Goal: Task Accomplishment & Management: Complete application form

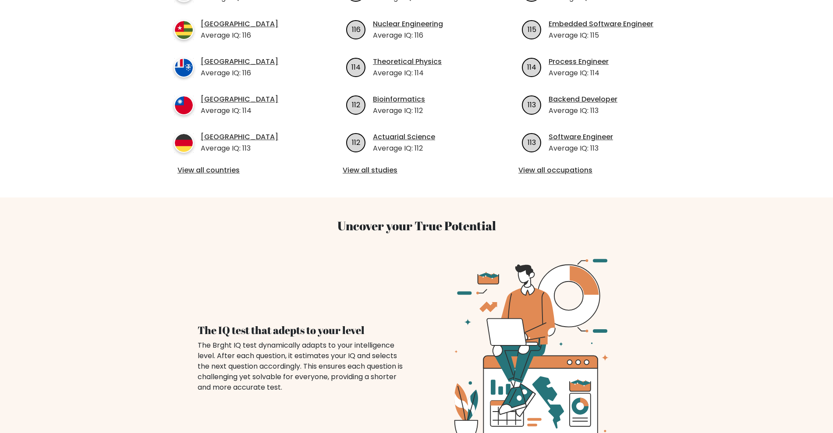
scroll to position [219, 0]
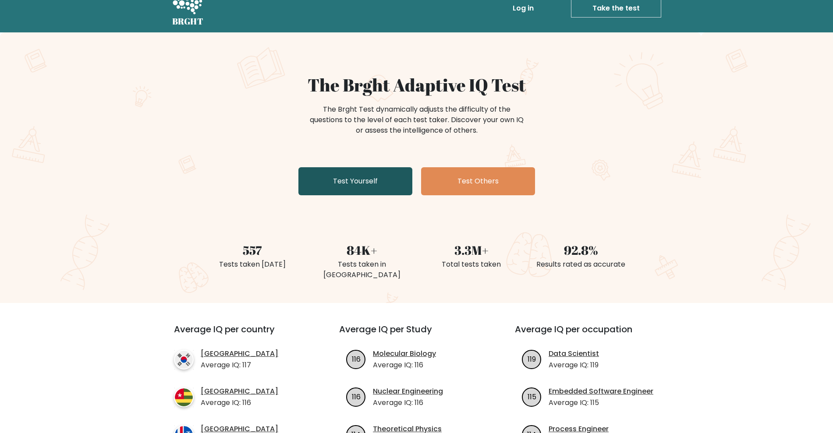
scroll to position [0, 0]
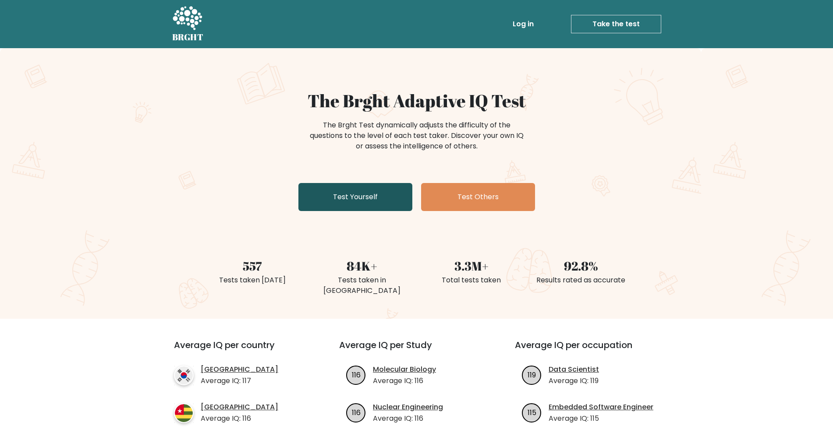
click at [365, 185] on link "Test Yourself" at bounding box center [355, 197] width 114 height 28
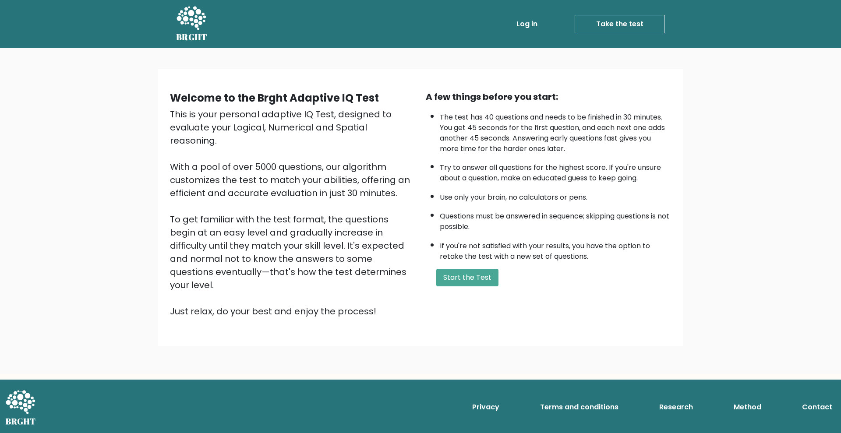
click at [541, 219] on li "Questions must be answered in sequence; skipping questions is not possible." at bounding box center [555, 219] width 231 height 25
click at [471, 278] on button "Start the Test" at bounding box center [467, 278] width 62 height 18
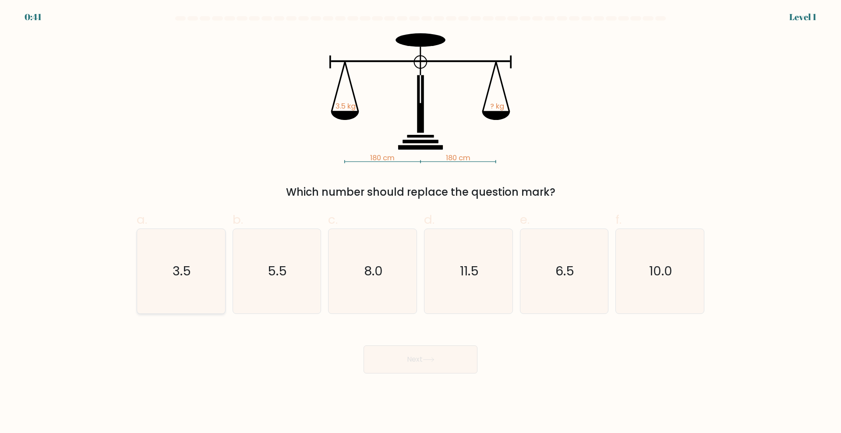
click at [195, 257] on icon "3.5" at bounding box center [181, 271] width 85 height 85
click at [421, 223] on input "a. 3.5" at bounding box center [421, 220] width 0 height 6
radio input "true"
click at [438, 357] on button "Next" at bounding box center [421, 360] width 114 height 28
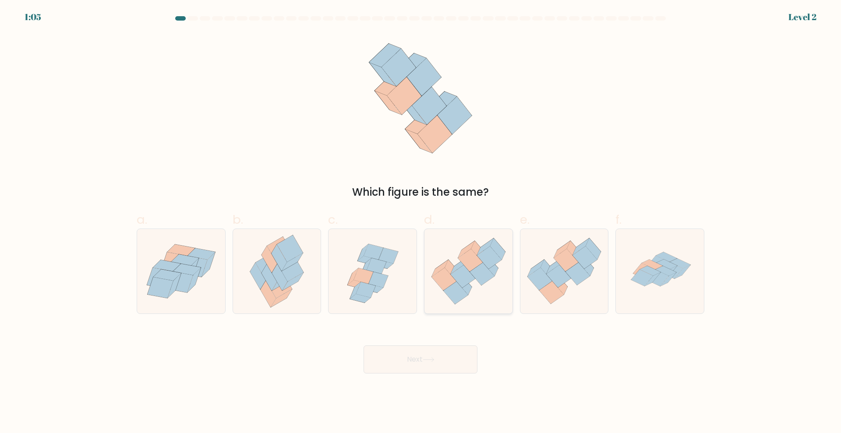
click at [462, 274] on icon at bounding box center [463, 276] width 25 height 23
click at [421, 223] on input "d." at bounding box center [421, 220] width 0 height 6
radio input "true"
click at [432, 355] on button "Next" at bounding box center [421, 360] width 114 height 28
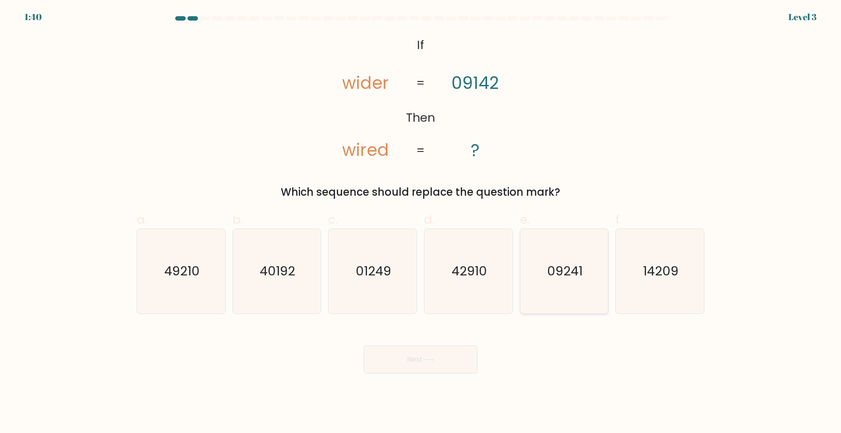
click at [571, 275] on text "09241" at bounding box center [564, 271] width 35 height 18
click at [421, 223] on input "e. 09241" at bounding box center [421, 220] width 0 height 6
radio input "true"
click at [411, 363] on button "Next" at bounding box center [421, 360] width 114 height 28
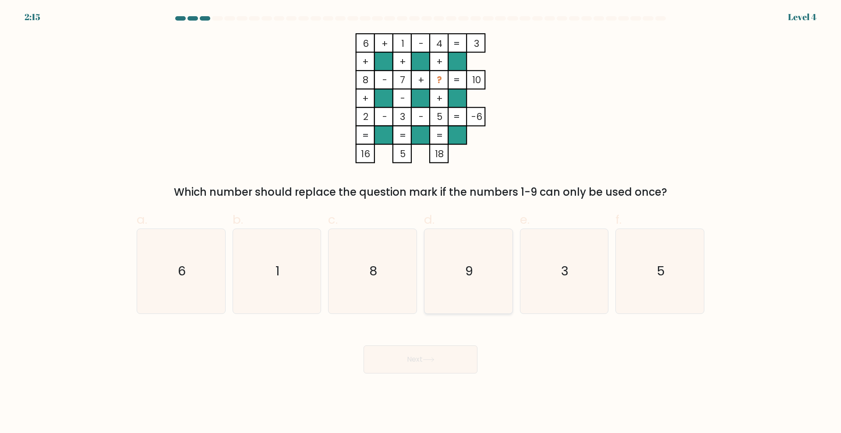
click at [470, 272] on text "9" at bounding box center [469, 271] width 8 height 18
click at [421, 223] on input "d. 9" at bounding box center [421, 220] width 0 height 6
radio input "true"
click at [443, 357] on button "Next" at bounding box center [421, 360] width 114 height 28
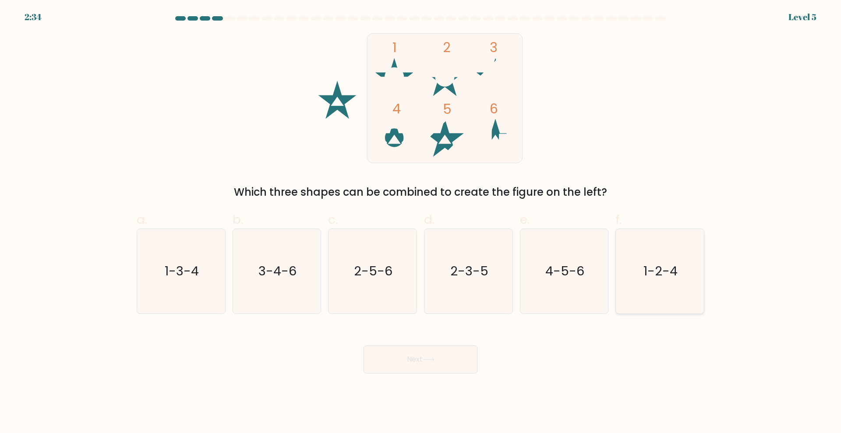
click at [687, 275] on icon "1-2-4" at bounding box center [660, 271] width 85 height 85
click at [421, 223] on input "f. 1-2-4" at bounding box center [421, 220] width 0 height 6
radio input "true"
click at [434, 358] on icon at bounding box center [428, 360] width 11 height 4
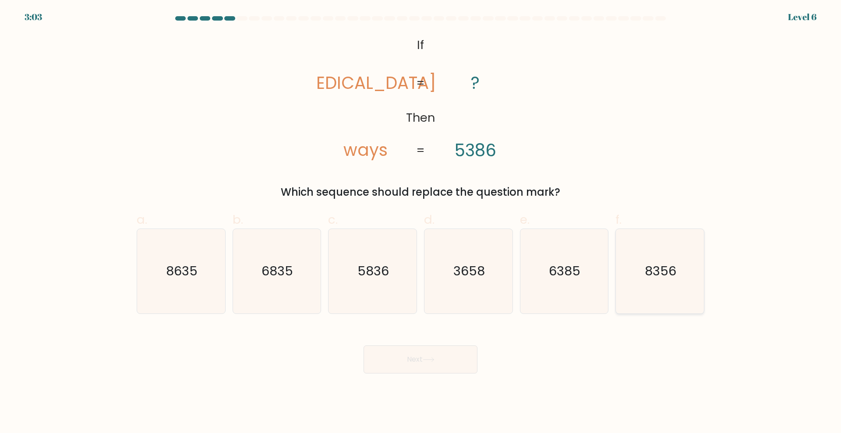
click at [679, 272] on icon "8356" at bounding box center [660, 271] width 85 height 85
click at [421, 223] on input "f. 8356" at bounding box center [421, 220] width 0 height 6
radio input "true"
click at [415, 352] on button "Next" at bounding box center [421, 360] width 114 height 28
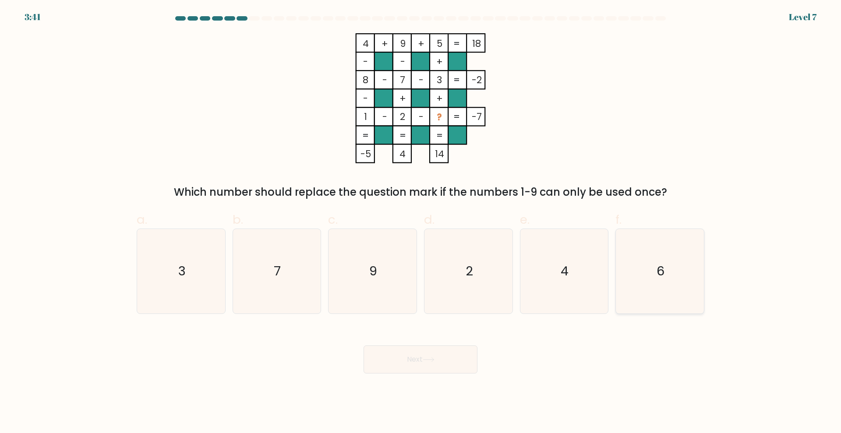
click at [679, 282] on icon "6" at bounding box center [660, 271] width 85 height 85
click at [421, 223] on input "f. 6" at bounding box center [421, 220] width 0 height 6
radio input "true"
click at [431, 360] on icon at bounding box center [428, 360] width 11 height 4
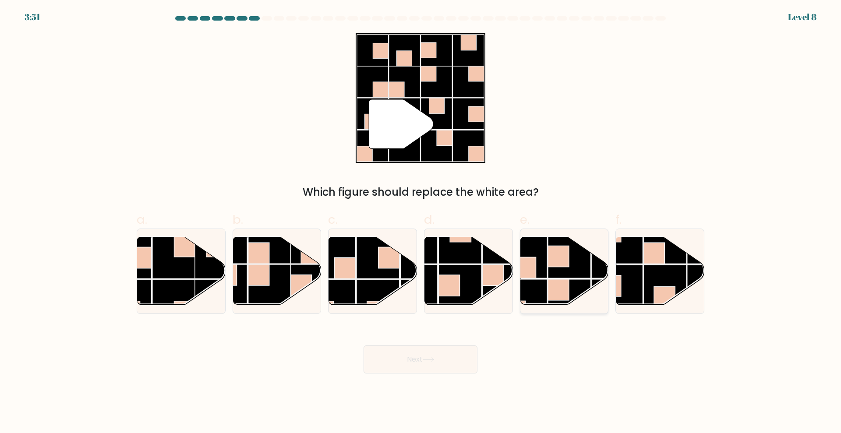
click at [550, 271] on rect at bounding box center [569, 257] width 43 height 43
click at [421, 223] on input "e." at bounding box center [421, 220] width 0 height 6
radio input "true"
click at [411, 359] on button "Next" at bounding box center [421, 360] width 114 height 28
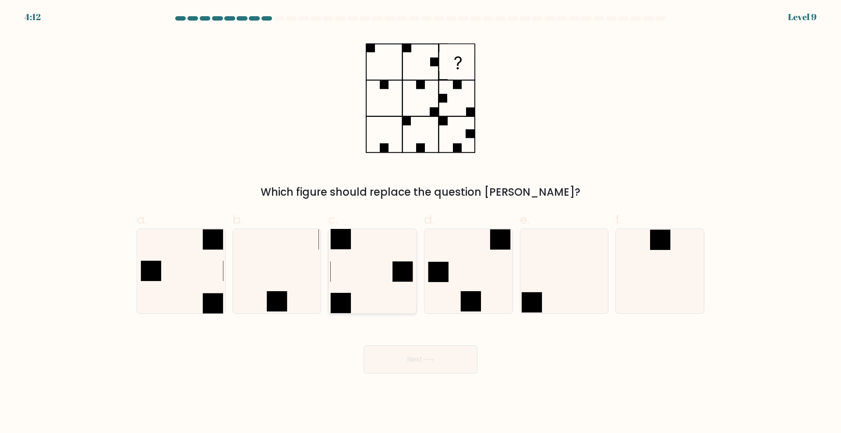
click at [384, 260] on icon at bounding box center [372, 271] width 85 height 85
click at [421, 223] on input "c." at bounding box center [421, 220] width 0 height 6
radio input "true"
click at [430, 362] on button "Next" at bounding box center [421, 360] width 114 height 28
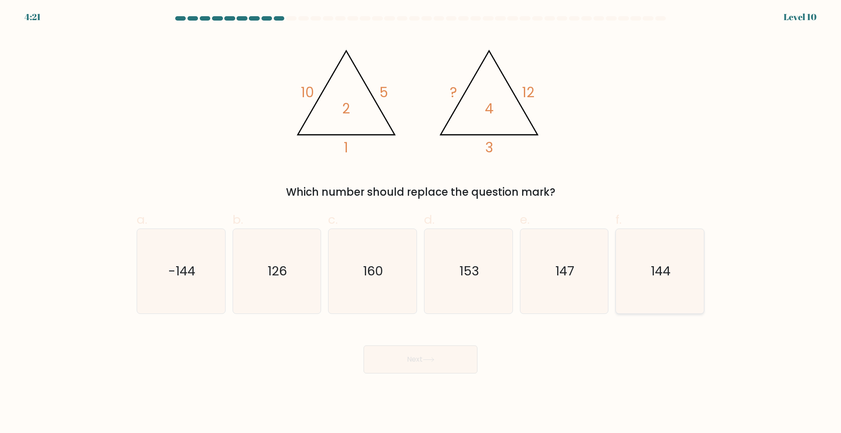
click at [681, 260] on icon "144" at bounding box center [660, 271] width 85 height 85
click at [421, 223] on input "f. 144" at bounding box center [421, 220] width 0 height 6
radio input "true"
click at [411, 349] on button "Next" at bounding box center [421, 360] width 114 height 28
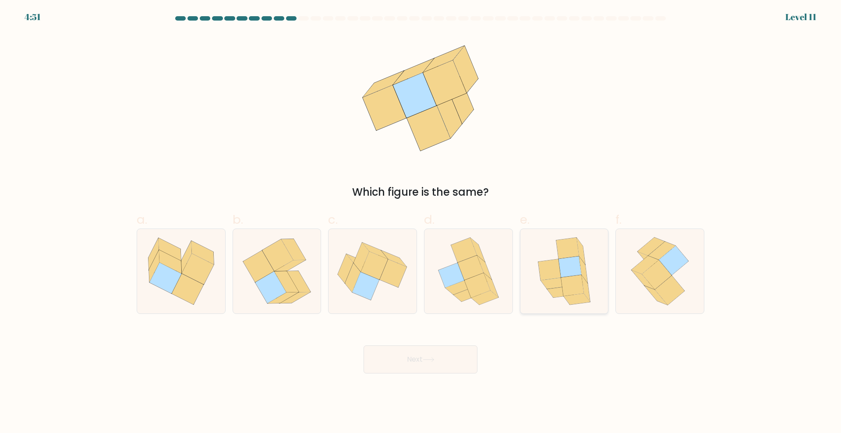
click at [584, 280] on icon at bounding box center [586, 288] width 8 height 27
click at [421, 223] on input "e." at bounding box center [421, 220] width 0 height 6
radio input "true"
click at [407, 363] on button "Next" at bounding box center [421, 360] width 114 height 28
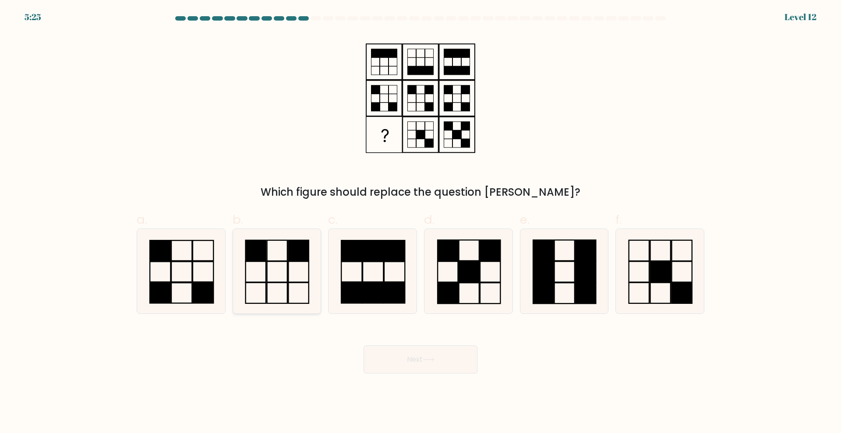
click at [281, 278] on icon at bounding box center [276, 271] width 85 height 85
click at [421, 223] on input "b." at bounding box center [421, 220] width 0 height 6
radio input "true"
click at [446, 361] on button "Next" at bounding box center [421, 360] width 114 height 28
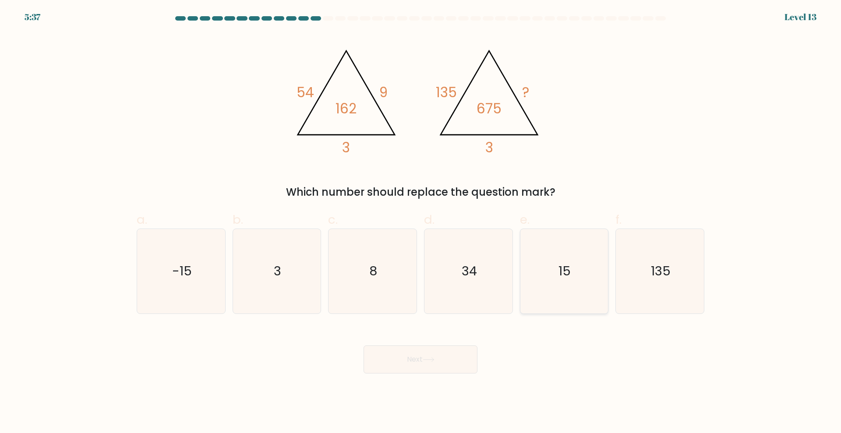
click at [584, 261] on icon "15" at bounding box center [564, 271] width 85 height 85
click at [421, 223] on input "e. 15" at bounding box center [421, 220] width 0 height 6
radio input "true"
click at [428, 360] on icon at bounding box center [428, 360] width 11 height 4
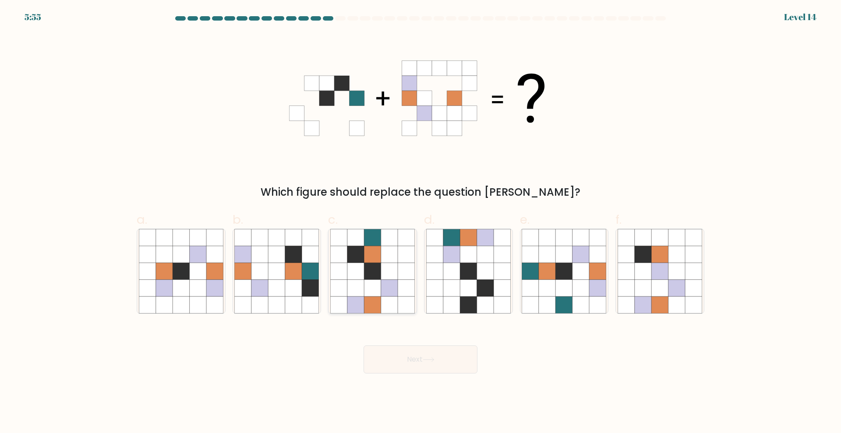
click at [368, 269] on icon at bounding box center [372, 271] width 17 height 17
click at [421, 223] on input "c." at bounding box center [421, 220] width 0 height 6
radio input "true"
click at [430, 355] on button "Next" at bounding box center [421, 360] width 114 height 28
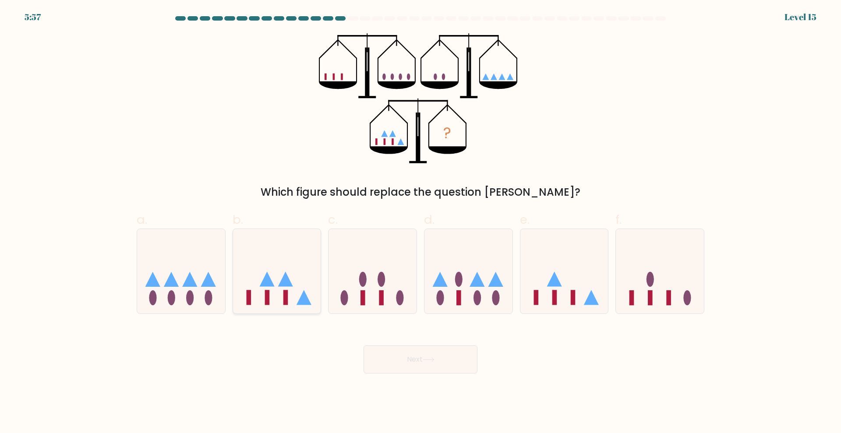
click at [251, 264] on icon at bounding box center [277, 271] width 88 height 73
click at [421, 223] on input "b." at bounding box center [421, 220] width 0 height 6
radio input "true"
click at [435, 358] on icon at bounding box center [429, 360] width 12 height 5
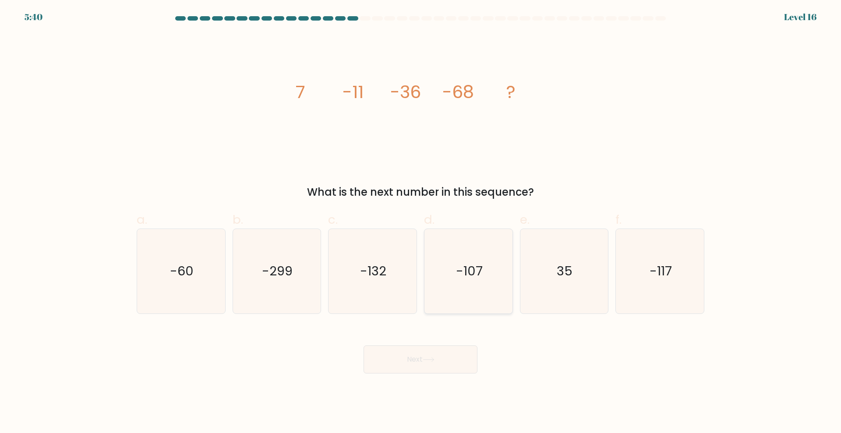
click at [493, 271] on icon "-107" at bounding box center [468, 271] width 85 height 85
click at [421, 223] on input "d. -107" at bounding box center [421, 220] width 0 height 6
radio input "true"
click at [435, 357] on button "Next" at bounding box center [421, 360] width 114 height 28
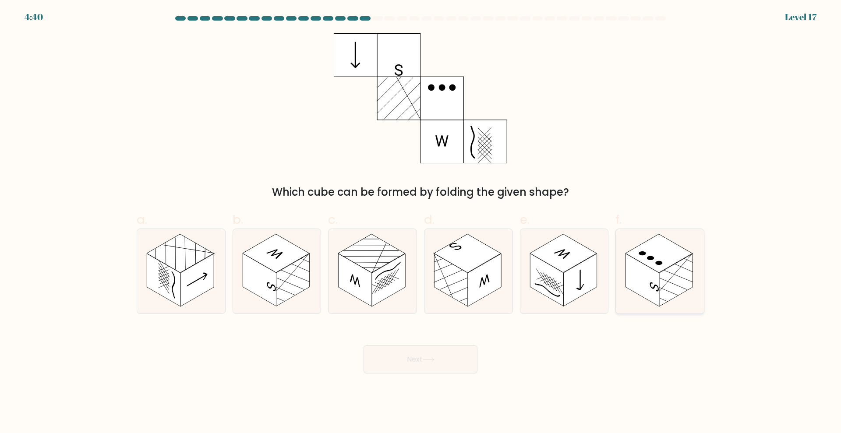
click at [669, 267] on rect at bounding box center [659, 253] width 67 height 39
click at [421, 223] on input "f." at bounding box center [421, 220] width 0 height 6
radio input "true"
click at [432, 348] on button "Next" at bounding box center [421, 360] width 114 height 28
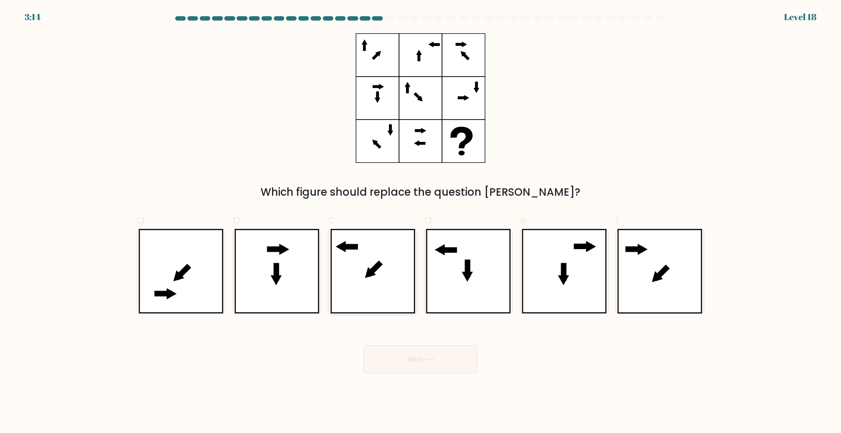
click at [379, 257] on icon at bounding box center [372, 271] width 85 height 85
click at [421, 223] on input "c." at bounding box center [421, 220] width 0 height 6
radio input "true"
click at [443, 360] on button "Next" at bounding box center [421, 360] width 114 height 28
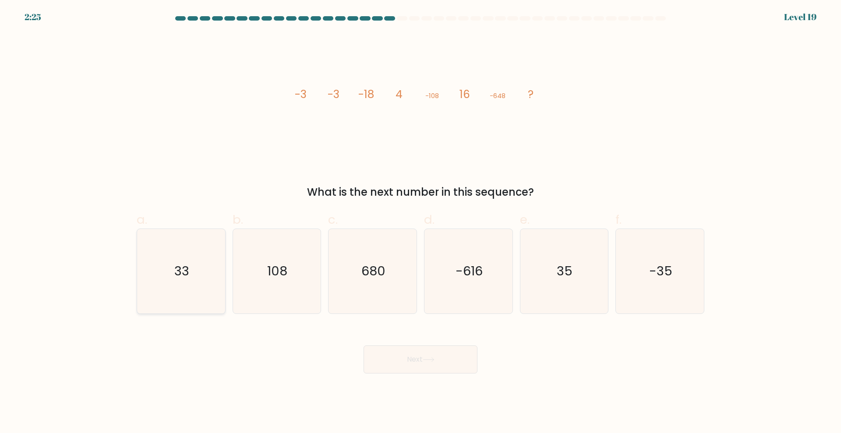
click at [183, 265] on text "33" at bounding box center [181, 271] width 15 height 18
click at [421, 223] on input "a. 33" at bounding box center [421, 220] width 0 height 6
radio input "true"
click at [439, 356] on button "Next" at bounding box center [421, 360] width 114 height 28
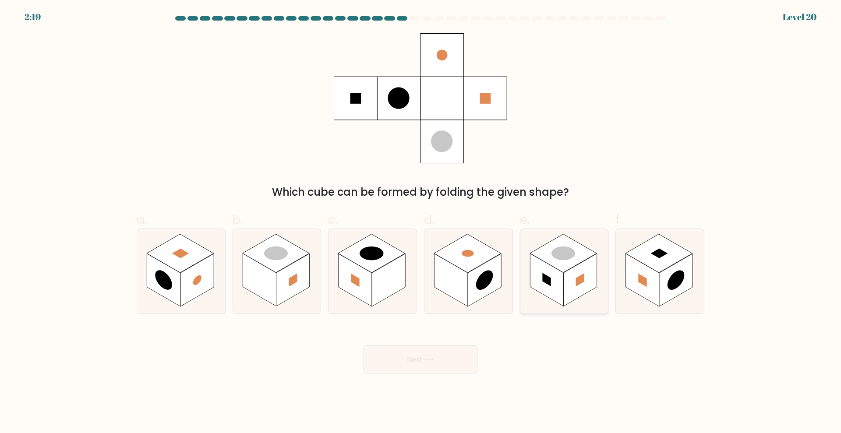
click at [597, 276] on rect at bounding box center [579, 280] width 33 height 53
click at [421, 223] on input "e." at bounding box center [421, 220] width 0 height 6
radio input "true"
click at [439, 361] on button "Next" at bounding box center [421, 360] width 114 height 28
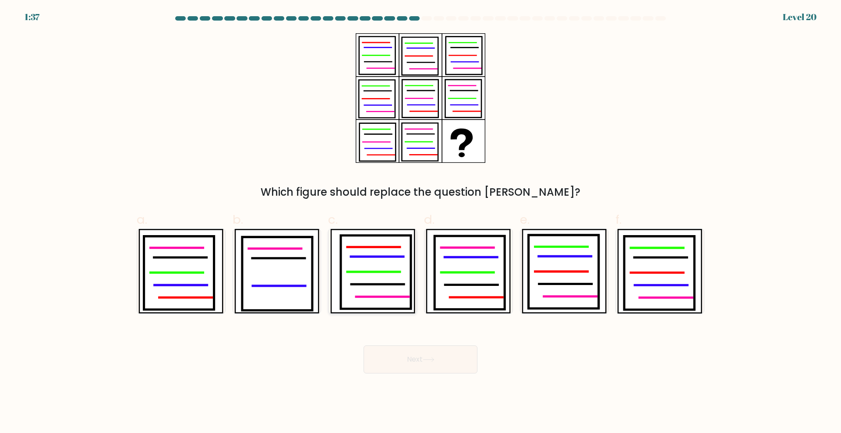
click at [379, 257] on icon at bounding box center [377, 257] width 53 height 0
click at [421, 223] on input "c." at bounding box center [421, 220] width 0 height 6
radio input "true"
click at [441, 362] on button "Next" at bounding box center [421, 360] width 114 height 28
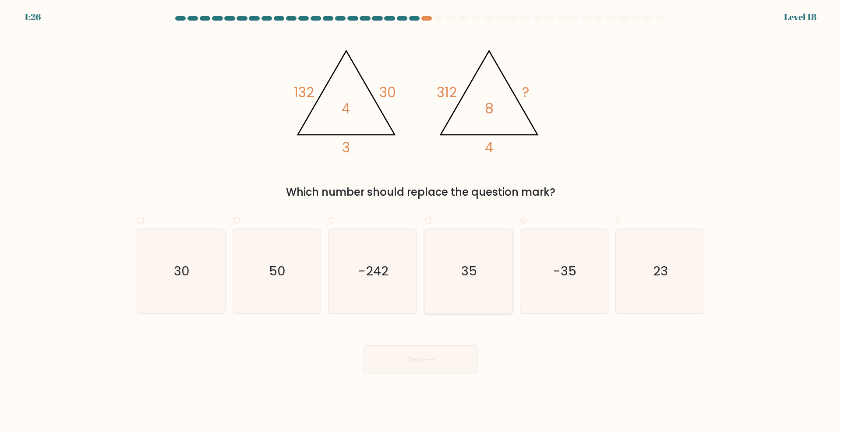
click at [468, 276] on text "35" at bounding box center [469, 271] width 16 height 18
click at [421, 223] on input "d. 35" at bounding box center [421, 220] width 0 height 6
radio input "true"
click at [444, 363] on button "Next" at bounding box center [421, 360] width 114 height 28
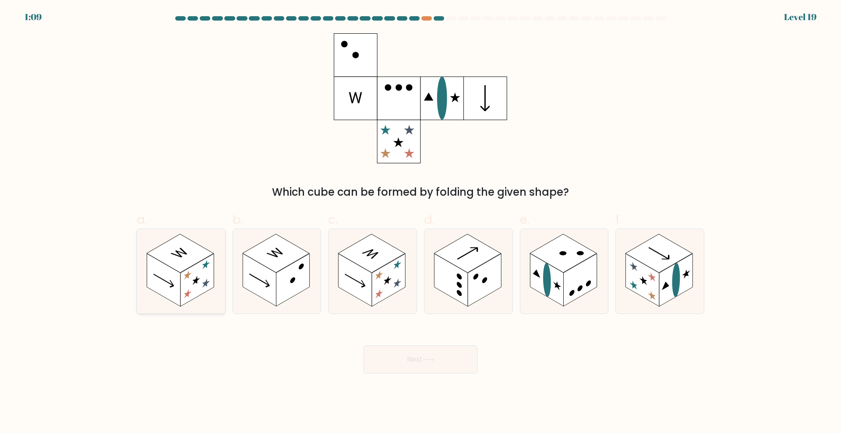
click at [173, 277] on rect at bounding box center [163, 280] width 33 height 53
click at [421, 223] on input "a." at bounding box center [421, 220] width 0 height 6
radio input "true"
click at [454, 355] on button "Next" at bounding box center [421, 360] width 114 height 28
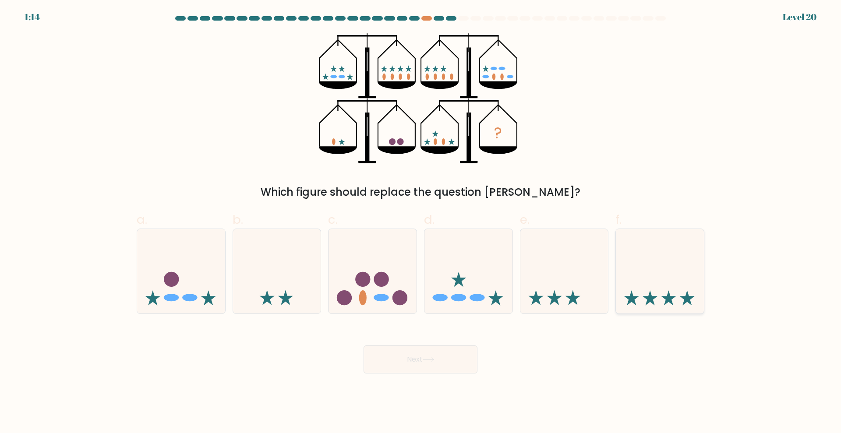
click at [646, 273] on icon at bounding box center [660, 271] width 88 height 73
click at [421, 223] on input "f." at bounding box center [421, 220] width 0 height 6
radio input "true"
click at [446, 360] on button "Next" at bounding box center [421, 360] width 114 height 28
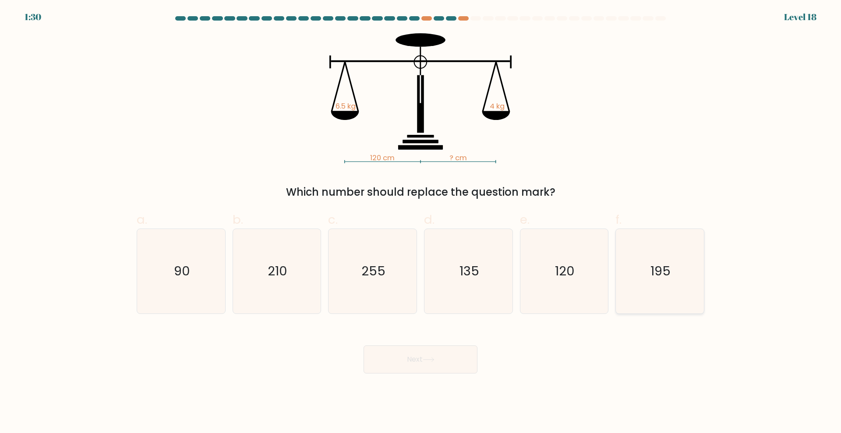
click at [683, 277] on icon "195" at bounding box center [660, 271] width 85 height 85
click at [421, 223] on input "f. 195" at bounding box center [421, 220] width 0 height 6
radio input "true"
click at [434, 359] on icon at bounding box center [429, 360] width 12 height 5
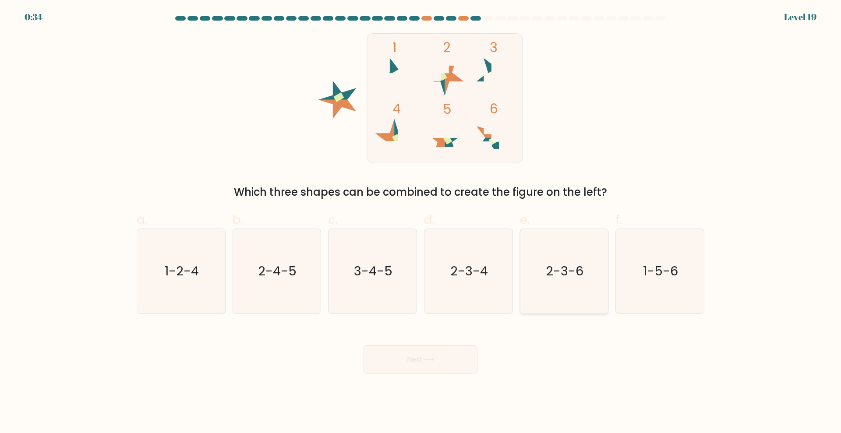
click at [595, 269] on icon "2-3-6" at bounding box center [564, 271] width 85 height 85
click at [421, 223] on input "e. 2-3-6" at bounding box center [421, 220] width 0 height 6
radio input "true"
click at [397, 362] on button "Next" at bounding box center [421, 360] width 114 height 28
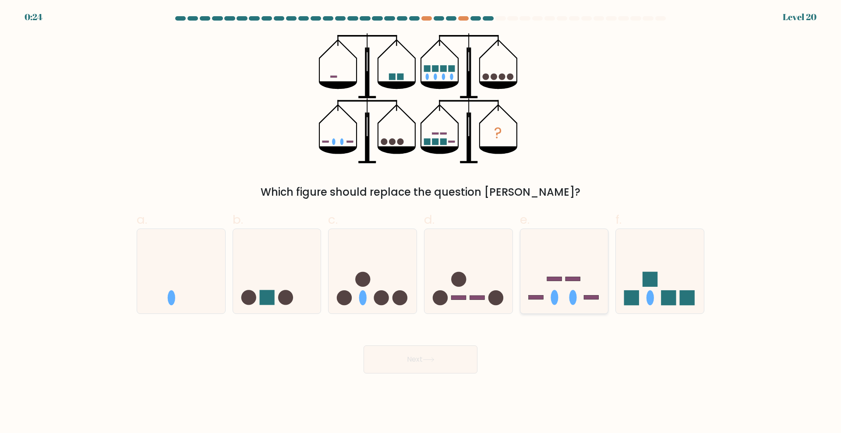
click at [577, 290] on icon at bounding box center [564, 271] width 88 height 73
click at [421, 223] on input "e." at bounding box center [421, 220] width 0 height 6
radio input "true"
click at [428, 348] on button "Next" at bounding box center [421, 360] width 114 height 28
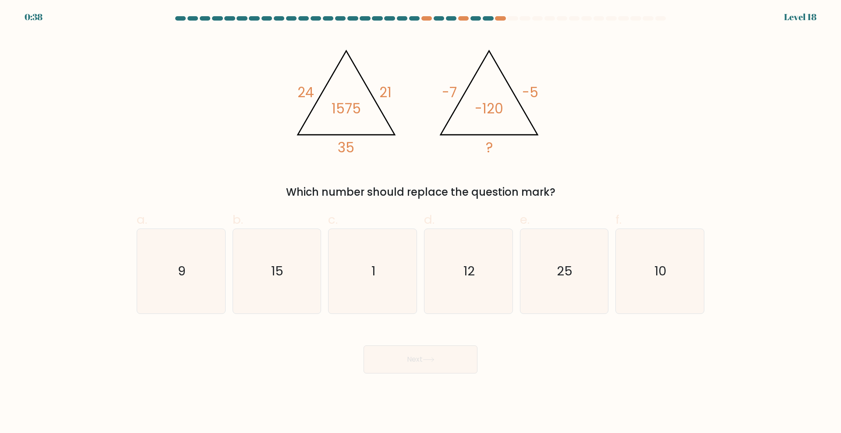
click at [704, 248] on div "f. 10" at bounding box center [660, 262] width 96 height 103
click at [634, 290] on icon "10" at bounding box center [660, 271] width 85 height 85
click at [421, 223] on input "f. 10" at bounding box center [421, 220] width 0 height 6
radio input "true"
click at [450, 367] on button "Next" at bounding box center [421, 360] width 114 height 28
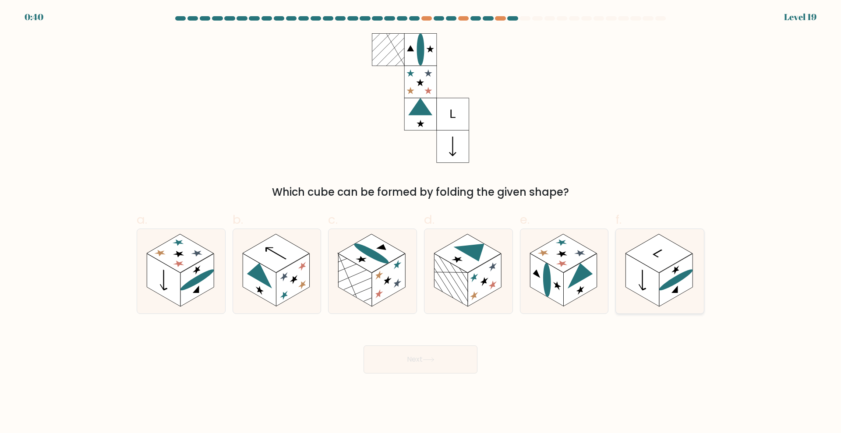
click at [680, 274] on rect at bounding box center [675, 280] width 33 height 53
click at [421, 223] on input "f." at bounding box center [421, 220] width 0 height 6
radio input "true"
click at [452, 359] on button "Next" at bounding box center [421, 360] width 114 height 28
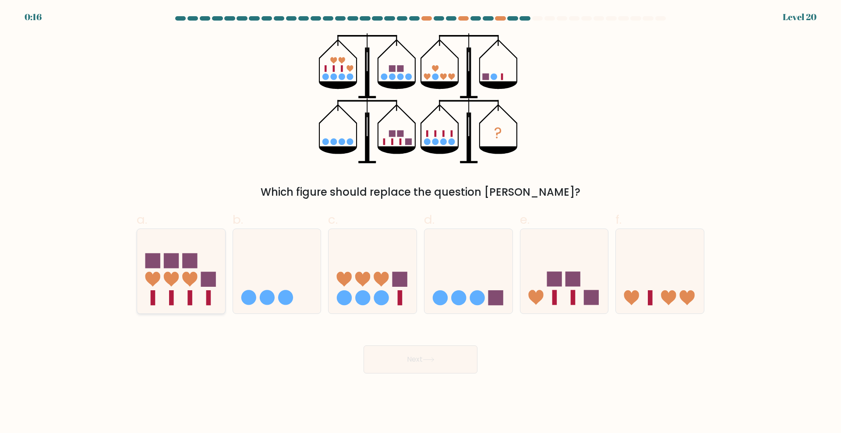
click at [166, 280] on icon at bounding box center [171, 279] width 15 height 15
click at [421, 223] on input "a." at bounding box center [421, 220] width 0 height 6
radio input "true"
click at [419, 358] on button "Next" at bounding box center [421, 360] width 114 height 28
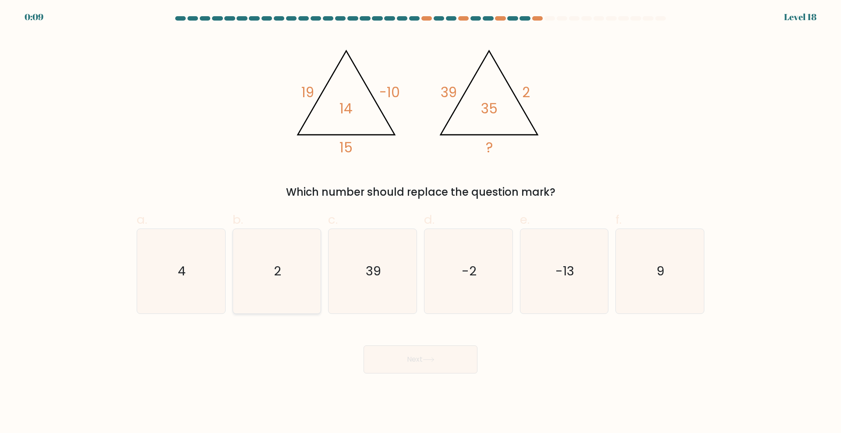
click at [274, 276] on text "2" at bounding box center [277, 271] width 7 height 18
click at [421, 223] on input "b. 2" at bounding box center [421, 220] width 0 height 6
radio input "true"
click at [445, 367] on button "Next" at bounding box center [421, 360] width 114 height 28
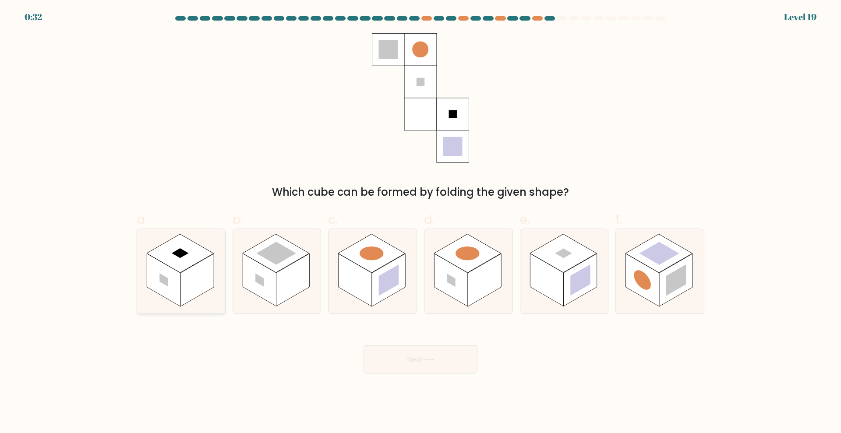
click at [142, 292] on icon at bounding box center [181, 271] width 88 height 85
click at [421, 223] on input "a." at bounding box center [421, 220] width 0 height 6
radio input "true"
click at [434, 360] on icon at bounding box center [428, 360] width 11 height 4
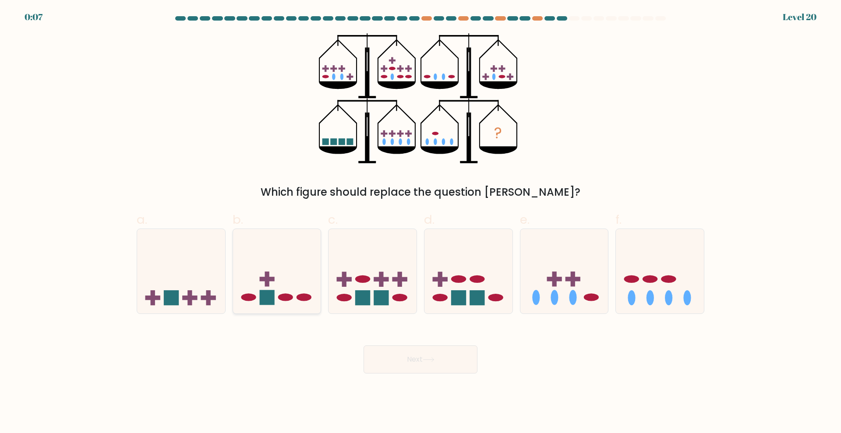
click at [287, 293] on icon at bounding box center [277, 271] width 88 height 73
click at [421, 223] on input "b." at bounding box center [421, 220] width 0 height 6
radio input "true"
click at [438, 354] on button "Next" at bounding box center [421, 360] width 114 height 28
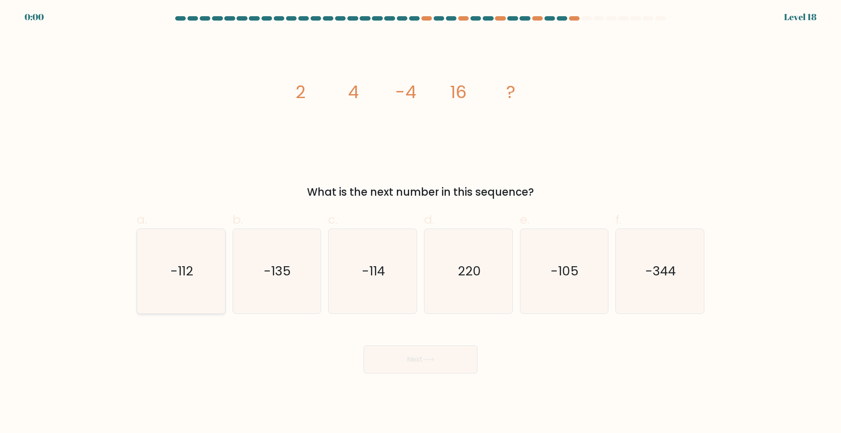
click at [189, 266] on text "-112" at bounding box center [181, 271] width 23 height 18
click at [421, 223] on input "a. -112" at bounding box center [421, 220] width 0 height 6
radio input "true"
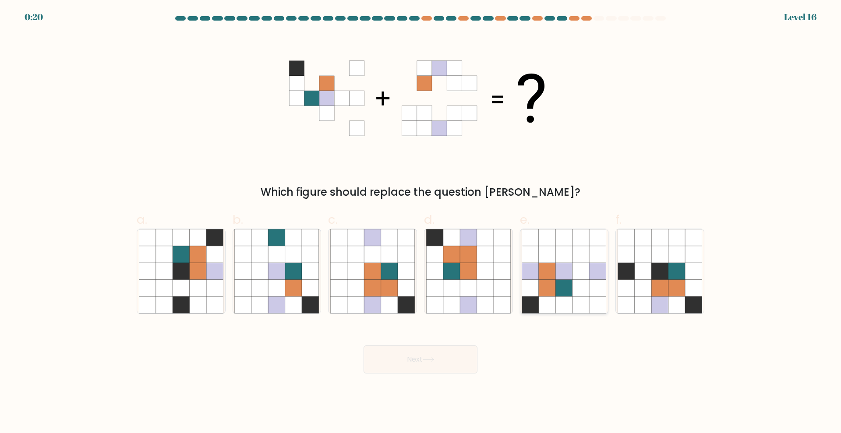
click at [571, 276] on icon at bounding box center [564, 271] width 17 height 17
click at [421, 223] on input "e." at bounding box center [421, 220] width 0 height 6
radio input "true"
click at [442, 360] on button "Next" at bounding box center [421, 360] width 114 height 28
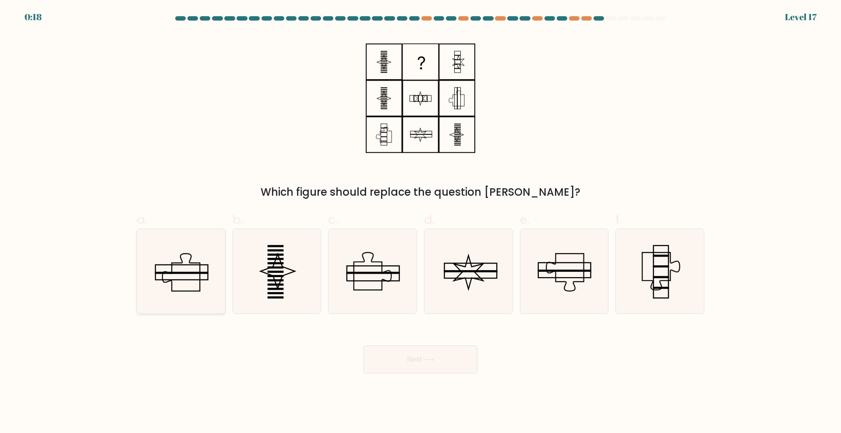
click at [165, 263] on icon at bounding box center [181, 271] width 85 height 85
click at [421, 223] on input "a." at bounding box center [421, 220] width 0 height 6
radio input "true"
click at [402, 363] on button "Next" at bounding box center [421, 360] width 114 height 28
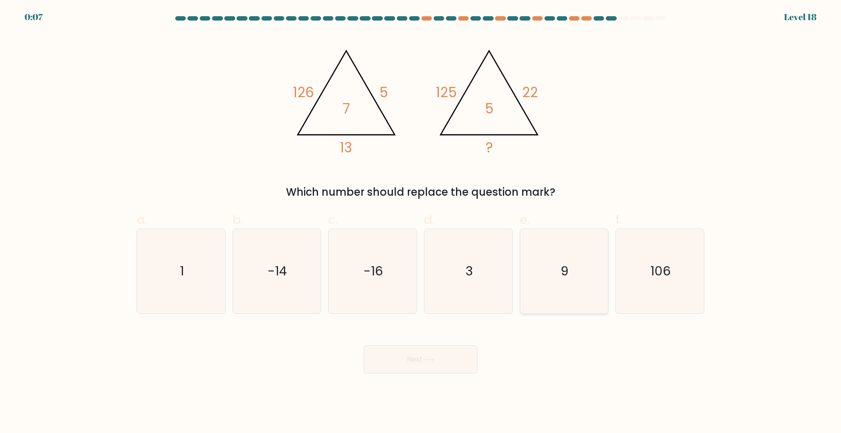
click at [564, 281] on icon "9" at bounding box center [564, 271] width 85 height 85
click at [421, 223] on input "e. 9" at bounding box center [421, 220] width 0 height 6
radio input "true"
click at [429, 347] on button "Next" at bounding box center [421, 360] width 114 height 28
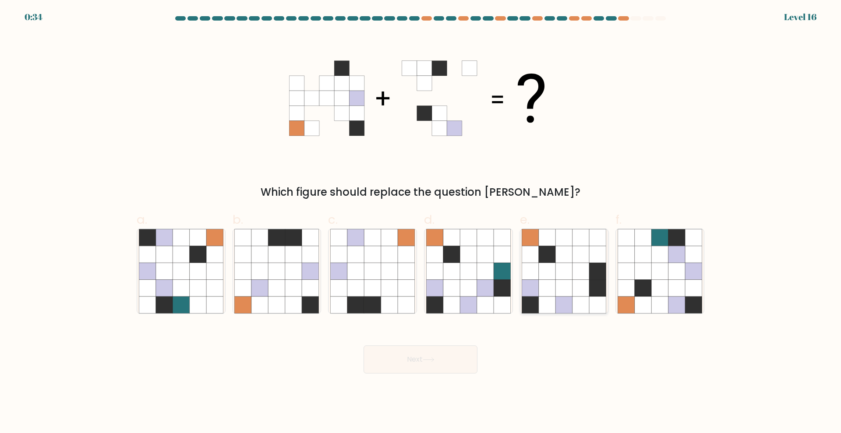
click at [573, 280] on icon at bounding box center [581, 288] width 17 height 17
click at [421, 223] on input "e." at bounding box center [421, 220] width 0 height 6
radio input "true"
click at [432, 365] on button "Next" at bounding box center [421, 360] width 114 height 28
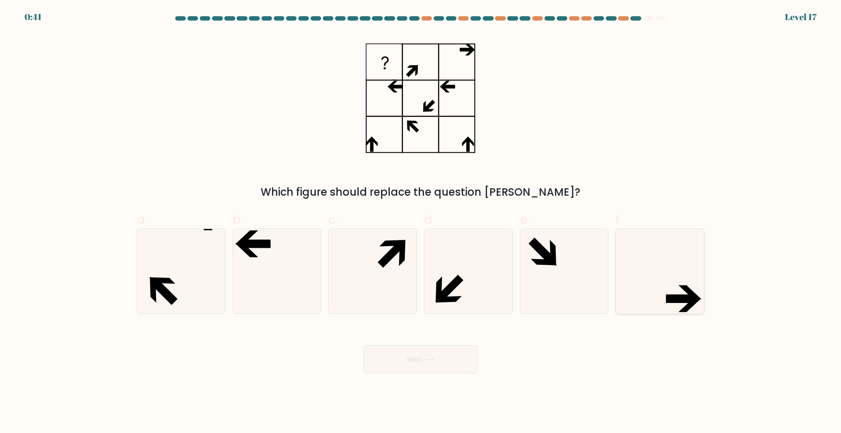
click at [666, 288] on icon at bounding box center [660, 271] width 85 height 85
click at [421, 223] on input "f." at bounding box center [421, 220] width 0 height 6
radio input "true"
click at [437, 354] on button "Next" at bounding box center [421, 360] width 114 height 28
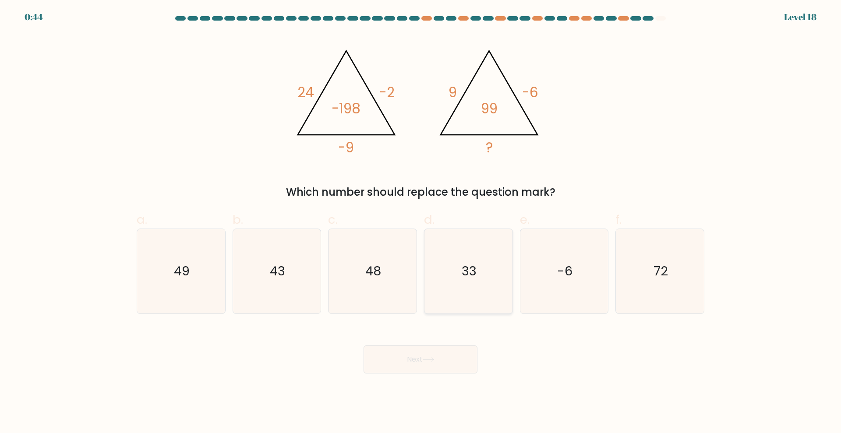
click at [488, 265] on icon "33" at bounding box center [468, 271] width 85 height 85
click at [421, 223] on input "d. 33" at bounding box center [421, 220] width 0 height 6
radio input "true"
click at [453, 362] on button "Next" at bounding box center [421, 360] width 114 height 28
click at [463, 351] on button "Next" at bounding box center [421, 360] width 114 height 28
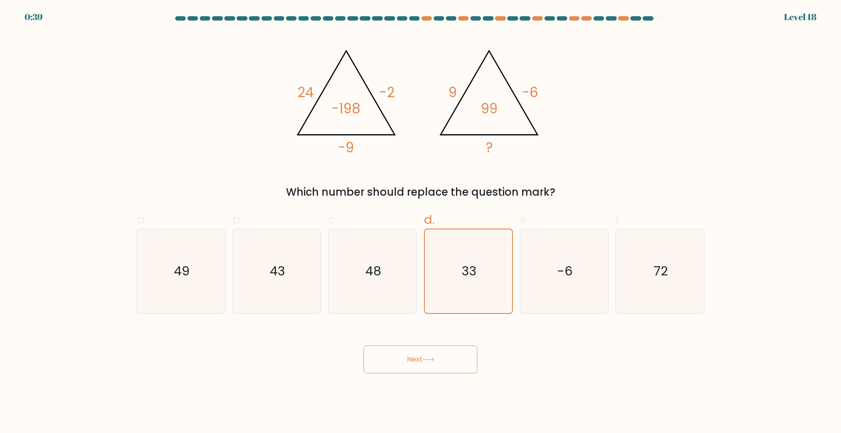
click at [432, 355] on button "Next" at bounding box center [421, 360] width 114 height 28
click at [495, 234] on icon "33" at bounding box center [469, 272] width 84 height 84
click at [421, 223] on input "d. 33" at bounding box center [421, 220] width 0 height 6
click at [379, 283] on icon "48" at bounding box center [372, 271] width 85 height 85
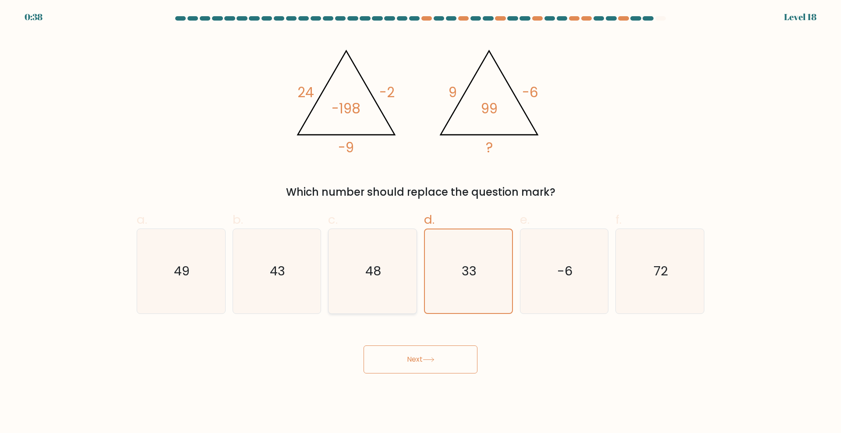
click at [421, 223] on input "c. 48" at bounding box center [421, 220] width 0 height 6
radio input "true"
click at [462, 283] on icon "33" at bounding box center [468, 271] width 85 height 85
click at [421, 223] on input "d. 33" at bounding box center [421, 220] width 0 height 6
radio input "true"
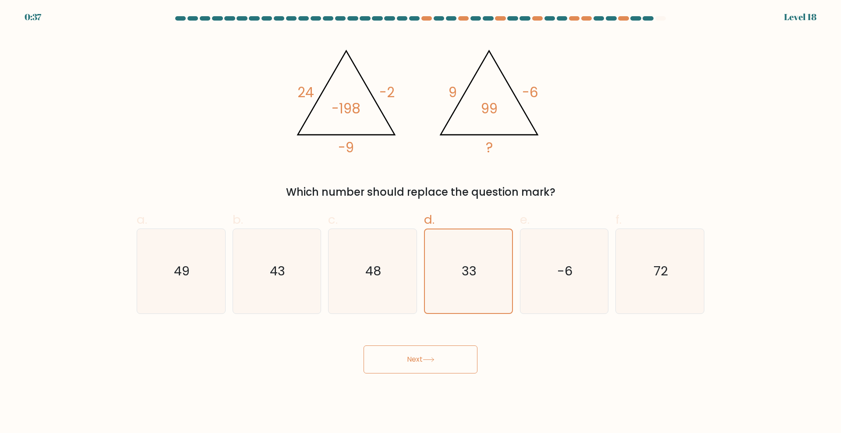
click at [435, 369] on button "Next" at bounding box center [421, 360] width 114 height 28
click at [437, 356] on button "Next" at bounding box center [421, 360] width 114 height 28
click at [364, 346] on button "Next" at bounding box center [421, 360] width 114 height 28
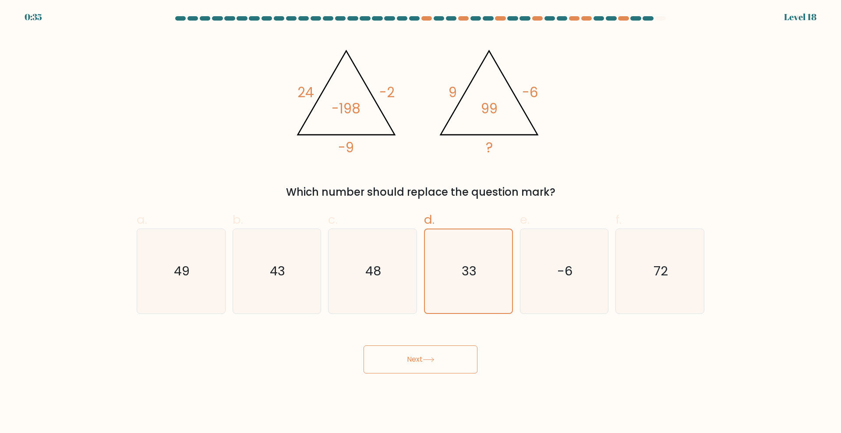
click at [437, 356] on button "Next" at bounding box center [421, 360] width 114 height 28
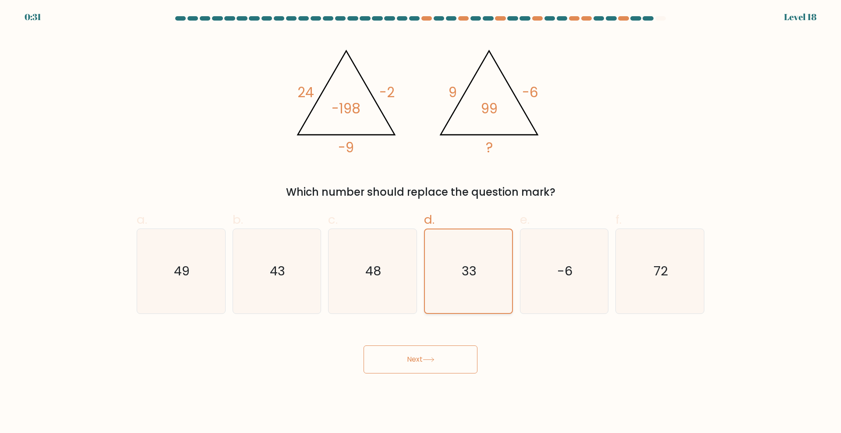
click at [480, 277] on icon "33" at bounding box center [469, 272] width 84 height 84
click at [421, 223] on input "d. 33" at bounding box center [421, 220] width 0 height 6
click at [436, 364] on button "Next" at bounding box center [421, 360] width 114 height 28
click at [441, 366] on button "Next" at bounding box center [421, 360] width 114 height 28
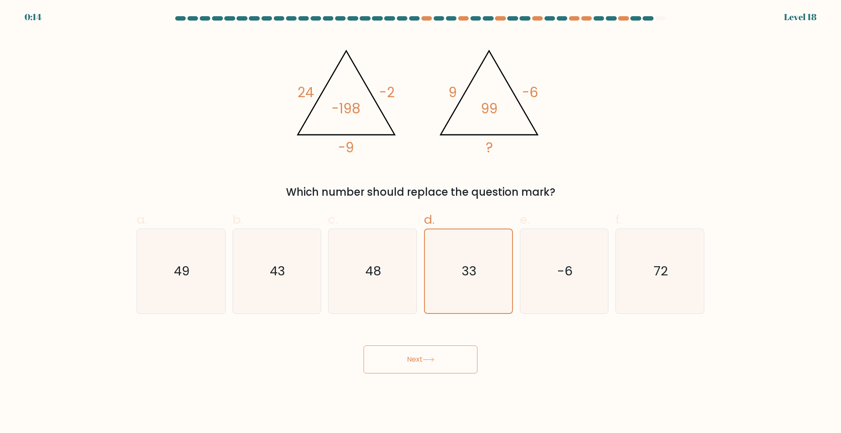
click at [441, 366] on button "Next" at bounding box center [421, 360] width 114 height 28
click at [480, 255] on icon "33" at bounding box center [469, 272] width 84 height 84
click at [421, 223] on input "d. 33" at bounding box center [421, 220] width 0 height 6
click at [693, 14] on div "EXPIRED Level 18" at bounding box center [420, 12] width 841 height 24
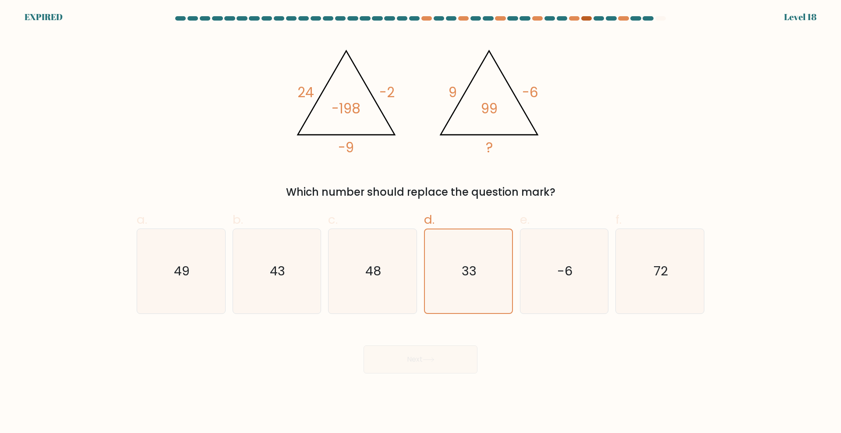
click at [584, 16] on div at bounding box center [586, 18] width 11 height 4
click at [648, 16] on div at bounding box center [648, 18] width 11 height 4
click at [37, 8] on div "EXPIRED Level 18" at bounding box center [420, 5] width 841 height 11
click at [48, 26] on form at bounding box center [420, 195] width 841 height 358
click at [803, 22] on form at bounding box center [420, 195] width 841 height 358
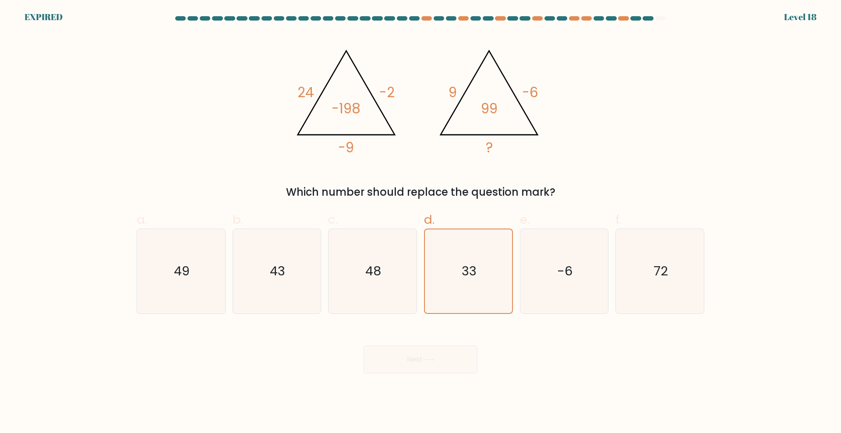
click at [806, 17] on form at bounding box center [420, 195] width 841 height 358
drag, startPoint x: 601, startPoint y: 69, endPoint x: 539, endPoint y: 81, distance: 62.9
click at [539, 81] on icon "@import url('https://fonts.googleapis.com/css?family=Abril+Fatface:400,100,100i…" at bounding box center [420, 98] width 263 height 130
drag, startPoint x: 444, startPoint y: 20, endPoint x: 452, endPoint y: 20, distance: 7.9
click at [452, 20] on at bounding box center [420, 18] width 492 height 4
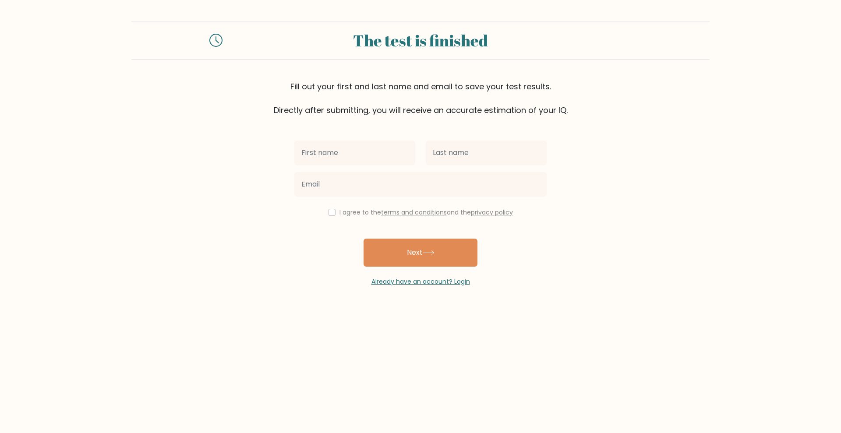
click at [347, 153] on input "text" at bounding box center [354, 153] width 121 height 25
type input "Pete"
click at [443, 151] on input "text" at bounding box center [486, 153] width 121 height 25
type input "L"
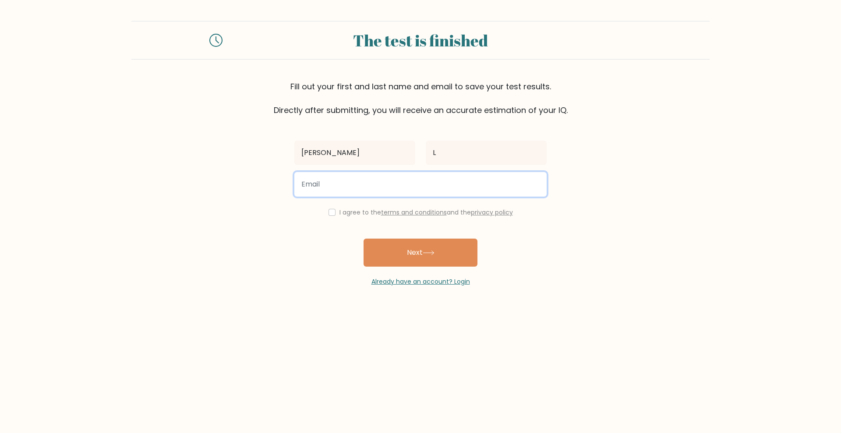
click at [425, 182] on input "email" at bounding box center [420, 184] width 252 height 25
type input "peteluds@hotmail.co.uk"
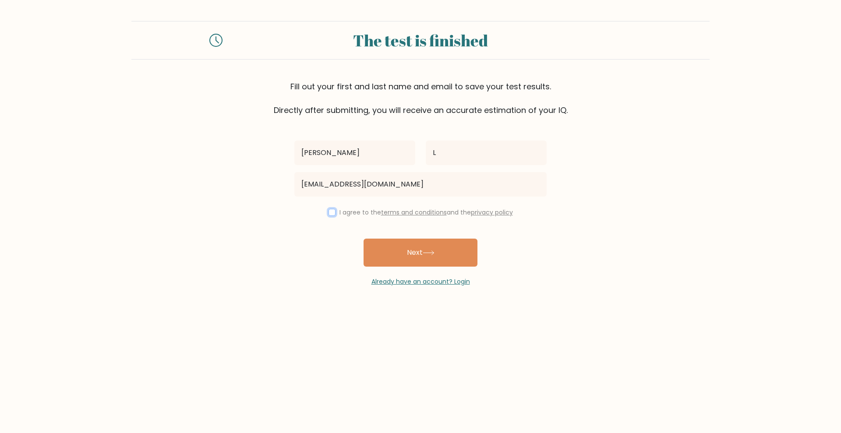
click at [330, 212] on input "checkbox" at bounding box center [332, 212] width 7 height 7
checkbox input "true"
click at [432, 246] on button "Next" at bounding box center [421, 253] width 114 height 28
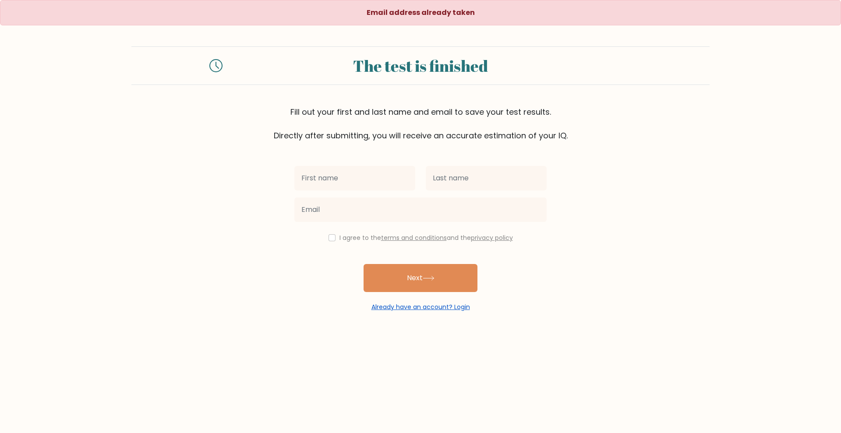
click at [418, 311] on link "Already have an account? Login" at bounding box center [421, 307] width 99 height 9
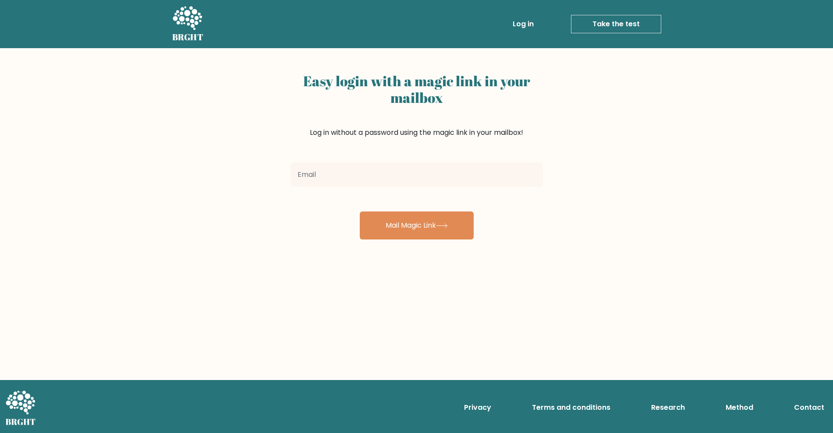
click at [406, 172] on input "email" at bounding box center [416, 175] width 252 height 25
type input "[EMAIL_ADDRESS][DOMAIN_NAME]"
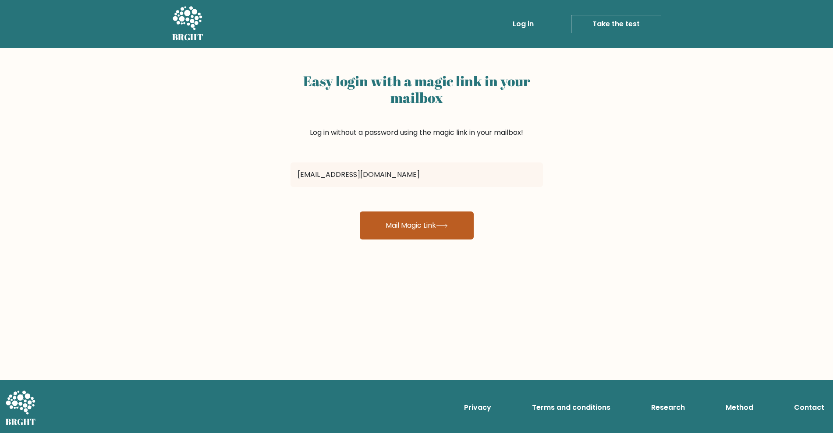
click at [426, 222] on button "Mail Magic Link" at bounding box center [417, 226] width 114 height 28
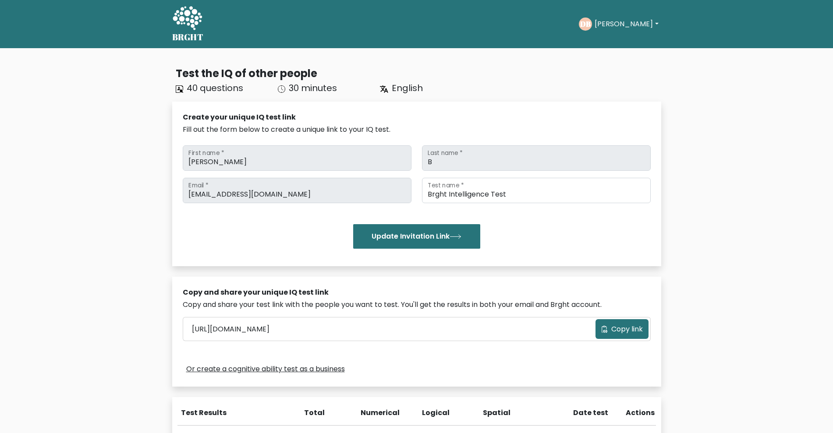
click at [212, 92] on span "40 questions" at bounding box center [215, 88] width 57 height 12
click at [647, 26] on div "DB [PERSON_NAME] Dashboard Profile Settings Logout" at bounding box center [620, 24] width 82 height 20
click at [625, 23] on button "[PERSON_NAME]" at bounding box center [626, 23] width 69 height 11
click at [616, 55] on link "Profile" at bounding box center [613, 57] width 69 height 14
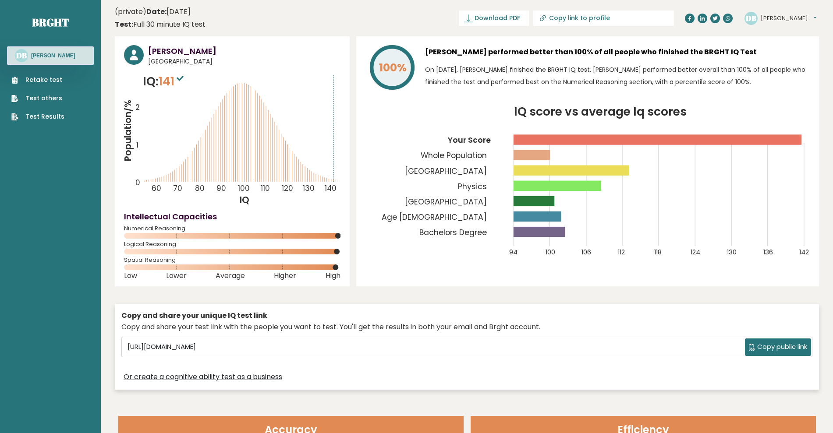
click at [47, 117] on link "Test Results" at bounding box center [37, 116] width 53 height 9
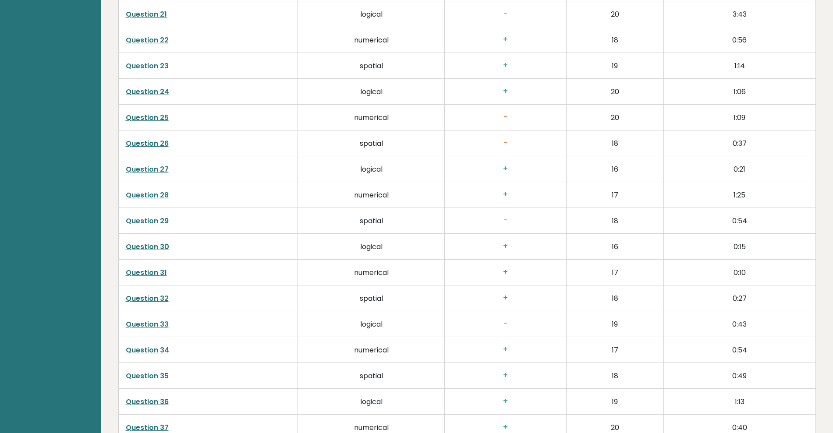
scroll to position [2411, 0]
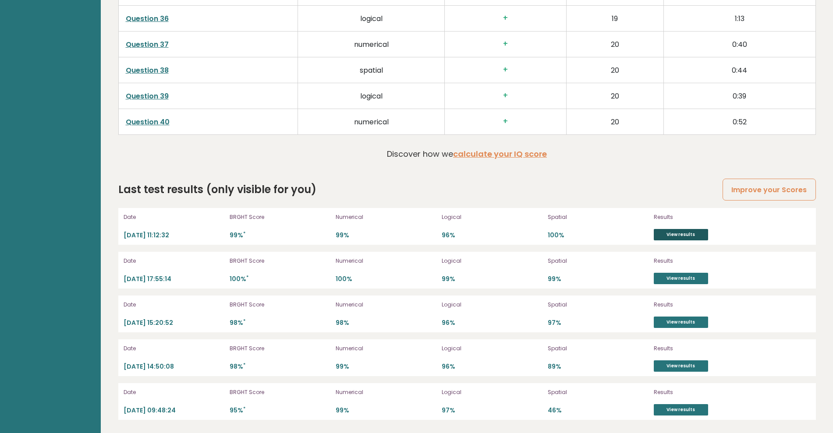
click at [676, 237] on link "View results" at bounding box center [681, 234] width 54 height 11
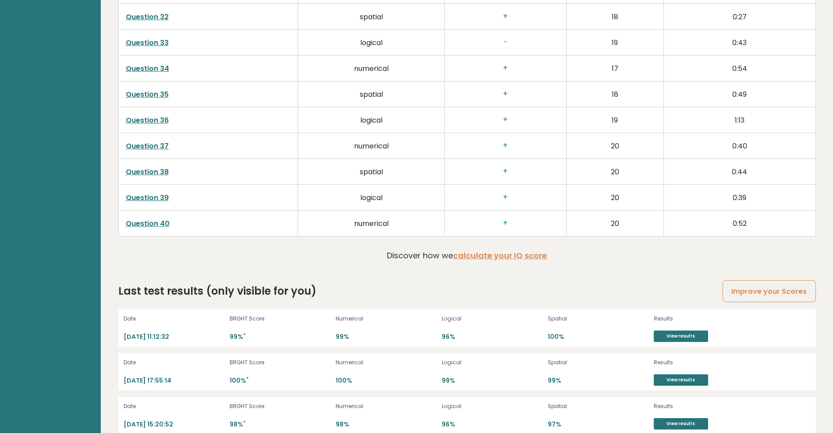
scroll to position [2411, 0]
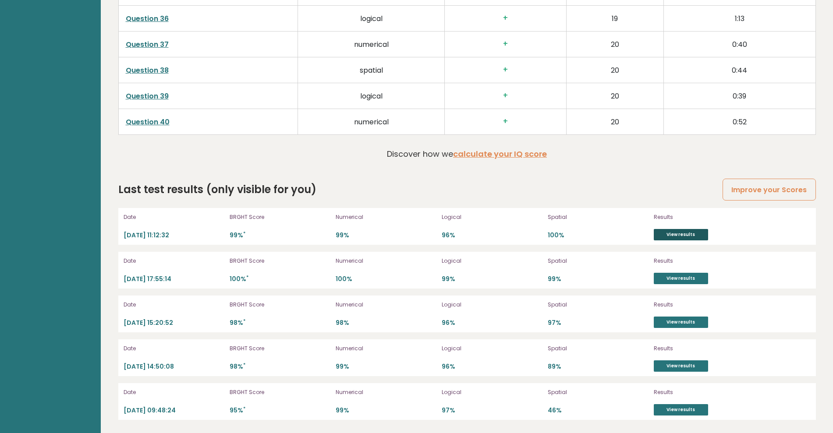
click at [694, 238] on link "View results" at bounding box center [681, 234] width 54 height 11
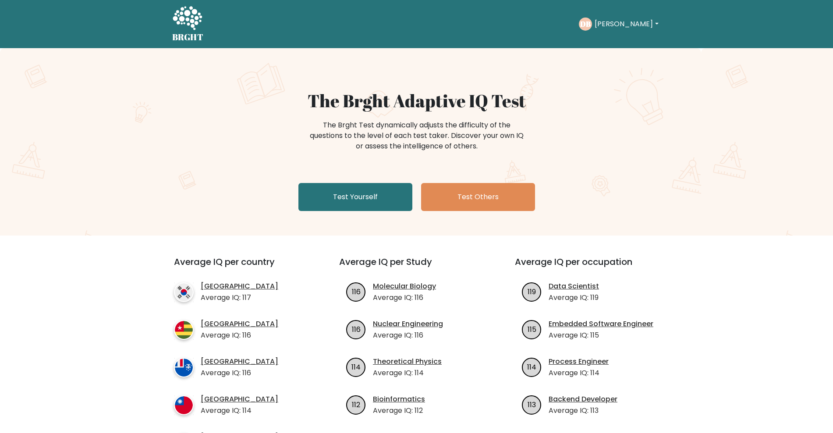
click at [620, 30] on div "DB Dave Dashboard Profile Settings Logout" at bounding box center [620, 24] width 82 height 13
click at [621, 26] on button "[PERSON_NAME]" at bounding box center [626, 23] width 69 height 11
click at [623, 56] on link "Profile" at bounding box center [613, 57] width 69 height 14
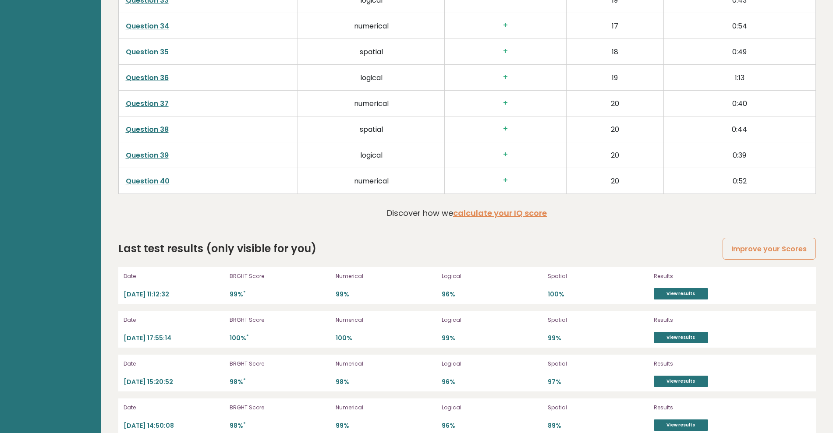
scroll to position [2411, 0]
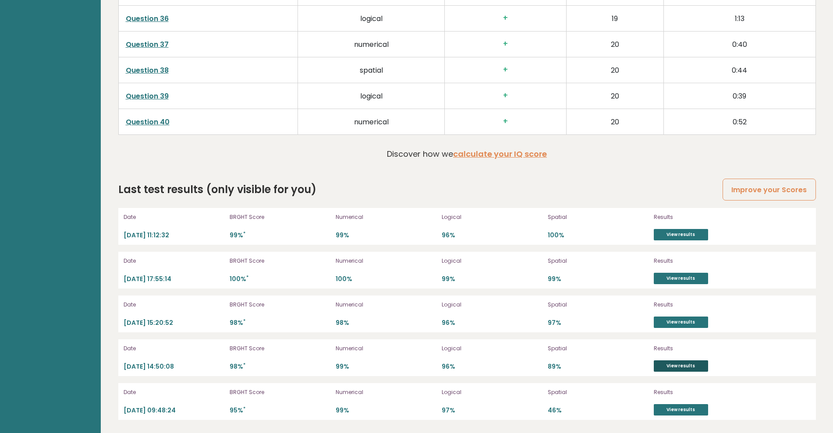
click at [697, 364] on link "View results" at bounding box center [681, 366] width 54 height 11
click at [665, 238] on link "View results" at bounding box center [681, 234] width 54 height 11
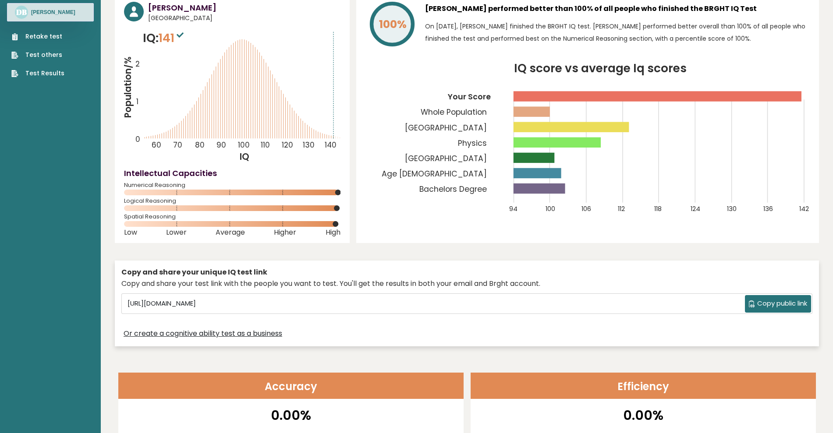
scroll to position [0, 0]
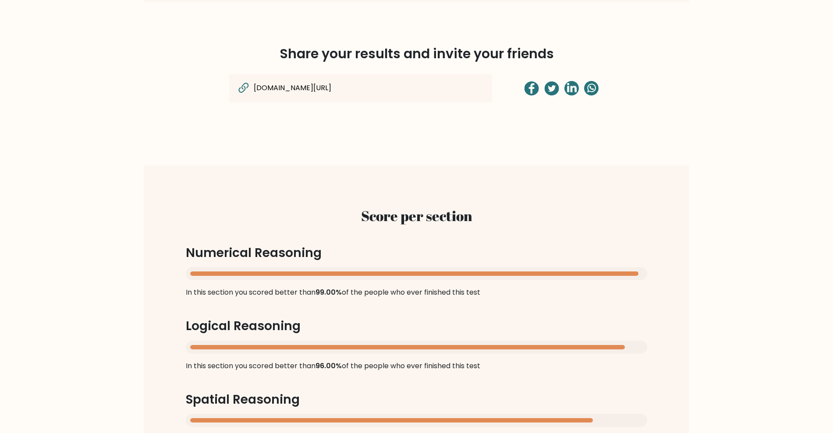
scroll to position [821, 0]
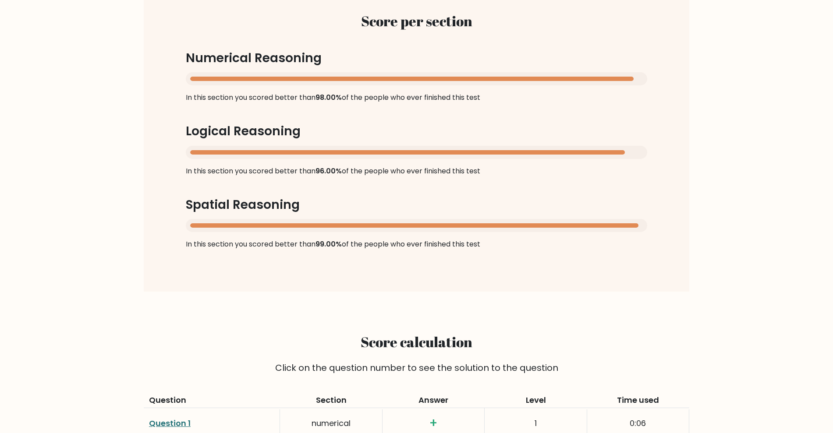
scroll to position [821, 0]
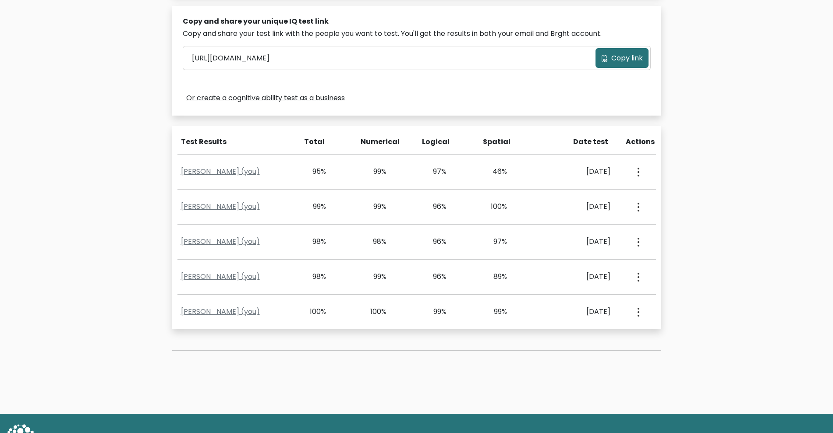
scroll to position [274, 0]
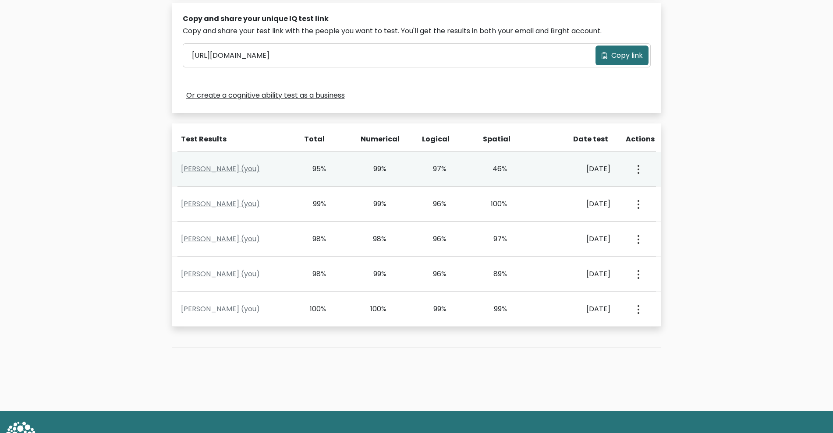
click at [637, 168] on icon "button" at bounding box center [638, 169] width 2 height 9
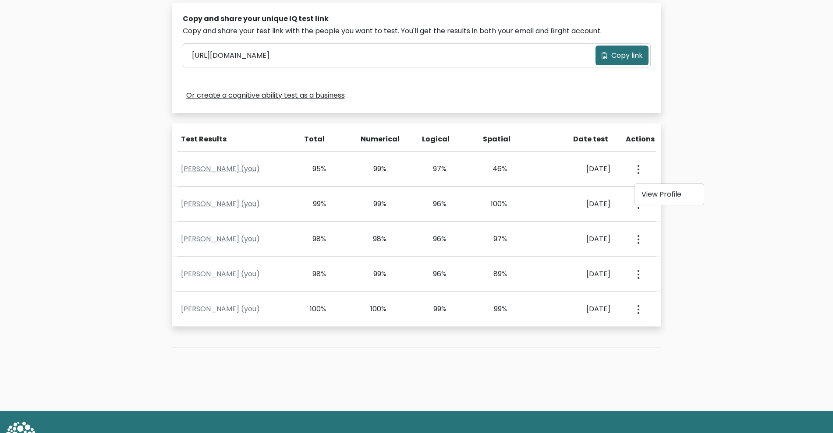
click at [695, 165] on div "Test the IQ of other people 40 questions 30 minutes English Create your unique …" at bounding box center [416, 92] width 833 height 637
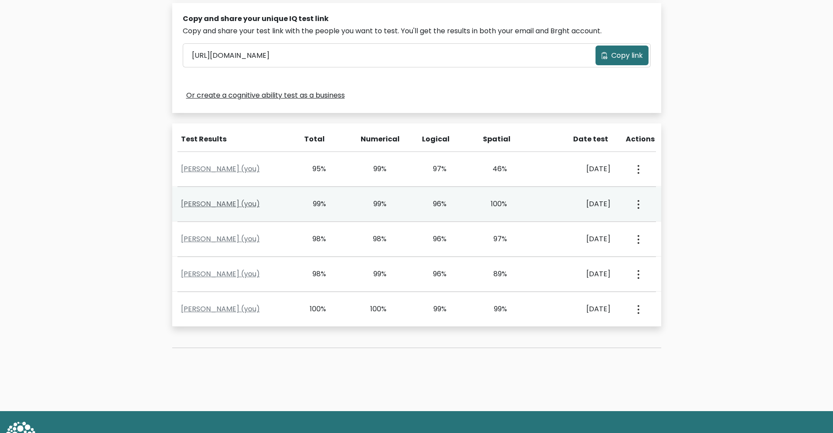
click at [214, 202] on link "[PERSON_NAME] (you)" at bounding box center [220, 204] width 79 height 10
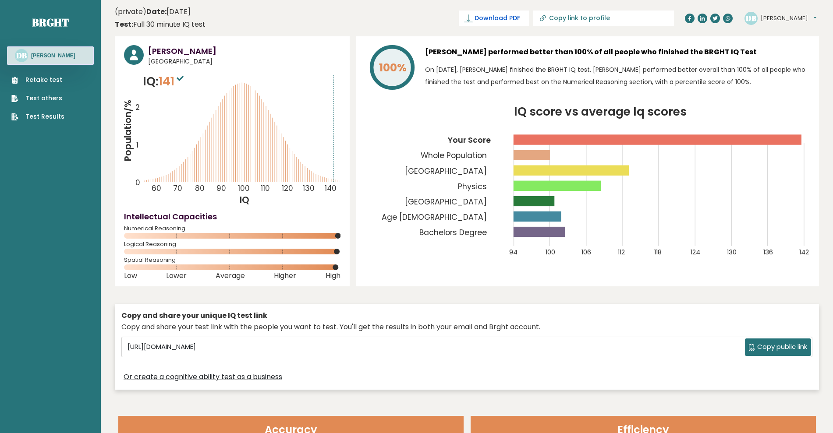
click at [520, 21] on span "Download PDF" at bounding box center [497, 18] width 46 height 9
drag, startPoint x: 322, startPoint y: 15, endPoint x: 315, endPoint y: 18, distance: 7.8
click at [315, 18] on header "(private) Date: July 24, 2025 Test: Full 30 minute IQ test Download PDF Downloa…" at bounding box center [467, 18] width 704 height 28
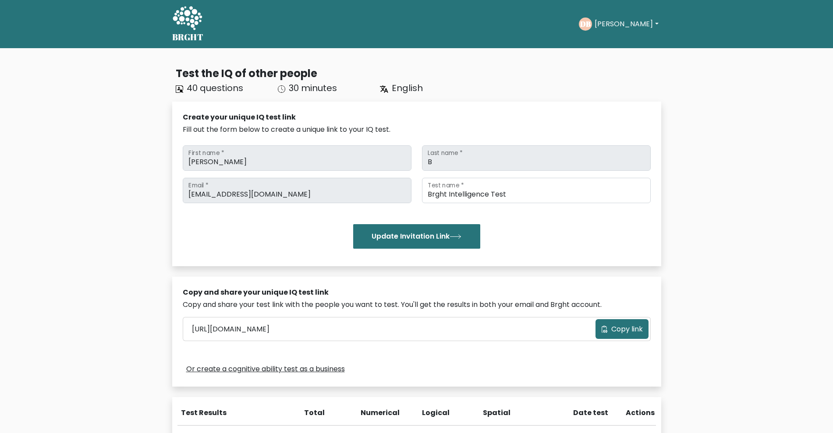
scroll to position [274, 0]
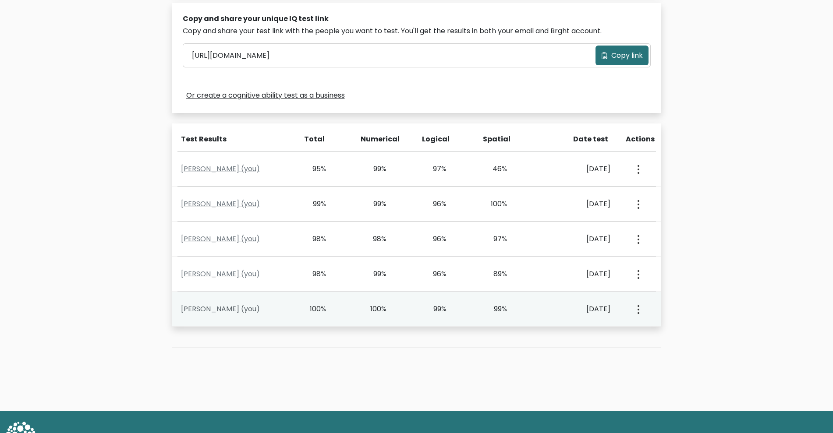
click at [212, 311] on link "[PERSON_NAME] (you)" at bounding box center [220, 309] width 79 height 10
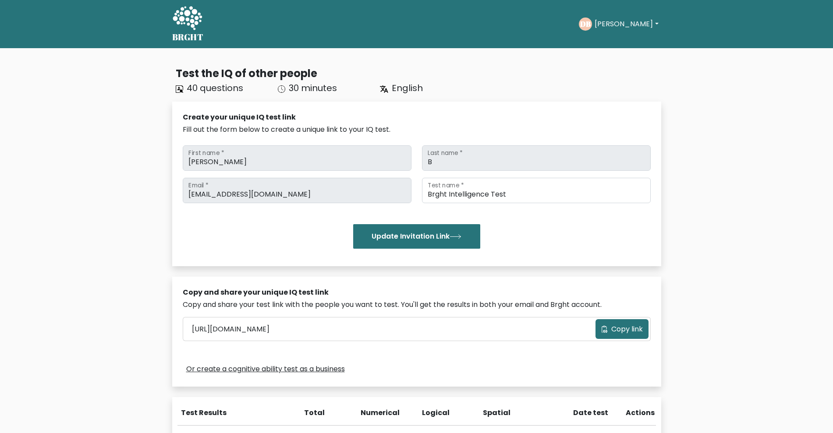
scroll to position [274, 0]
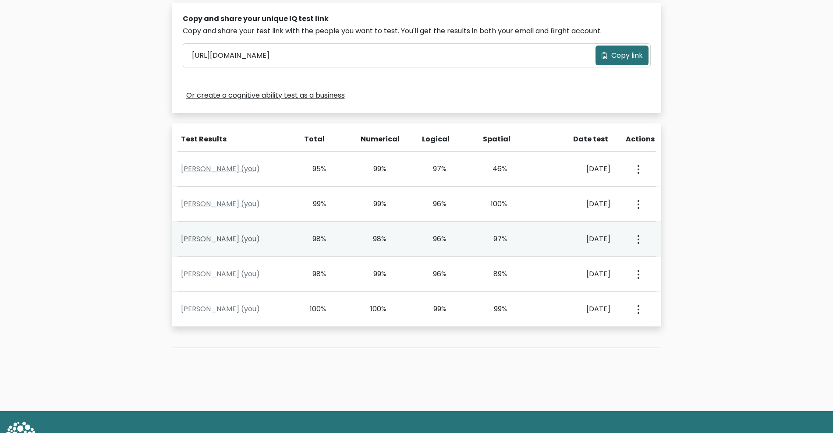
click at [214, 239] on link "Dave B (you)" at bounding box center [220, 239] width 79 height 10
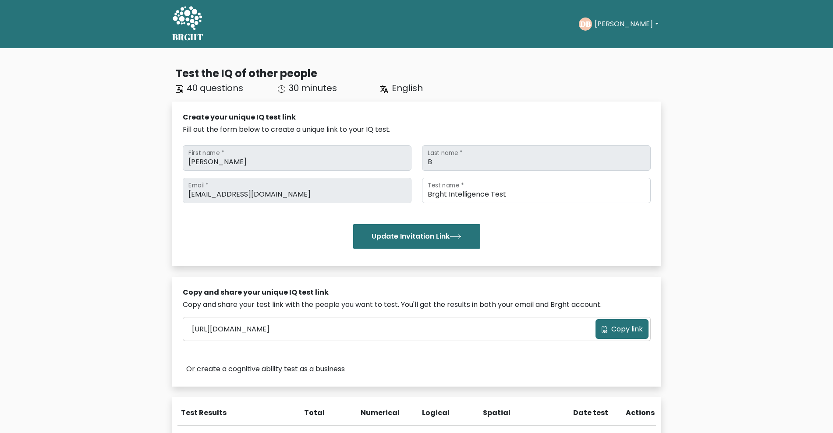
scroll to position [274, 0]
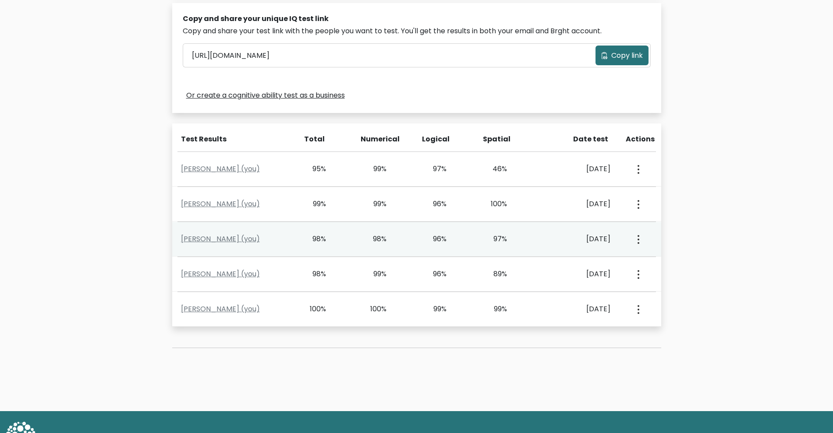
click at [634, 236] on button "button" at bounding box center [637, 239] width 7 height 27
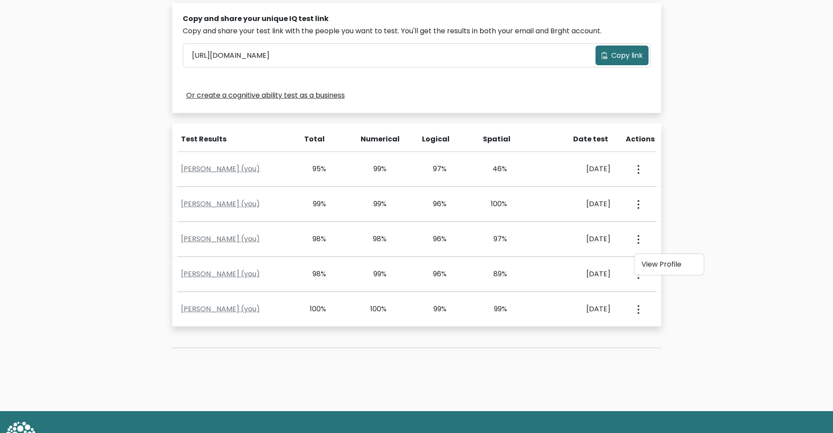
click at [737, 237] on div "Test the IQ of other people 40 questions 30 minutes English Create your unique …" at bounding box center [416, 92] width 833 height 637
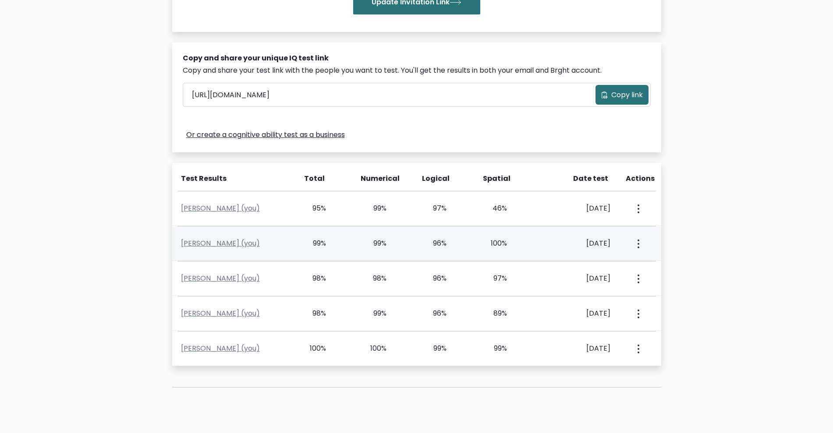
scroll to position [305, 0]
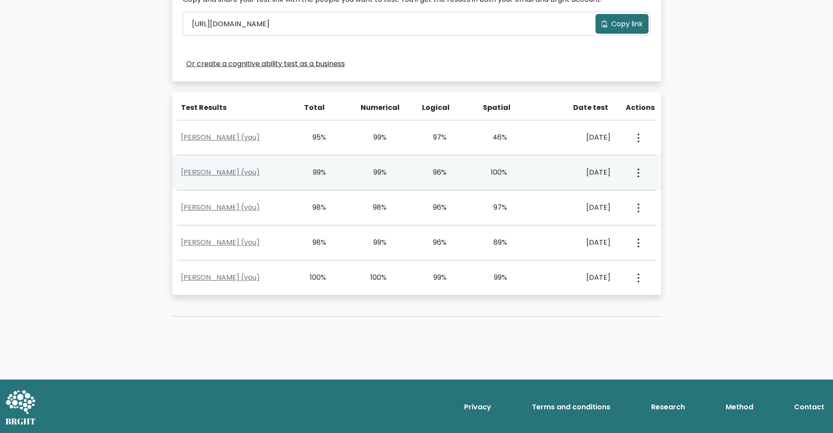
click at [637, 171] on icon "button" at bounding box center [638, 173] width 2 height 9
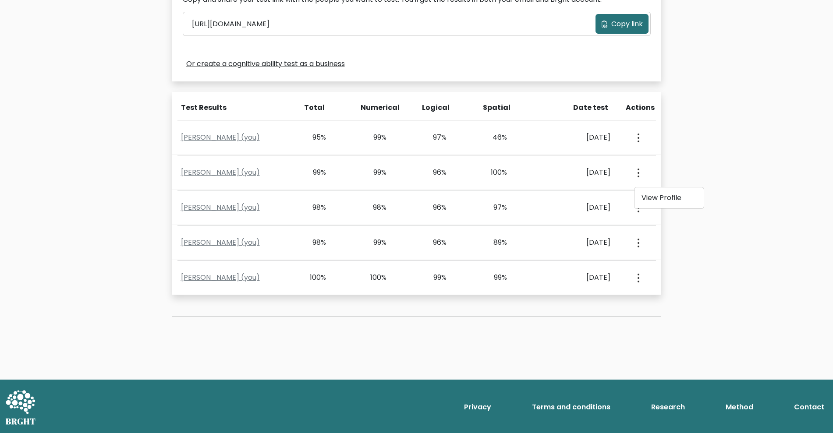
click at [766, 171] on div "Test the IQ of other people 40 questions 30 minutes English Create your unique …" at bounding box center [416, 61] width 833 height 637
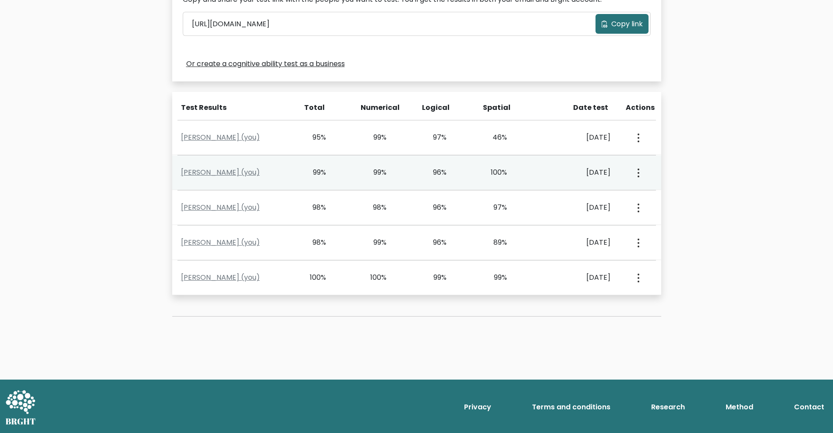
click at [641, 172] on div "View Profile" at bounding box center [638, 172] width 30 height 27
click at [638, 173] on circle "button" at bounding box center [638, 173] width 2 height 2
click at [652, 187] on ul "View Profile" at bounding box center [669, 198] width 70 height 22
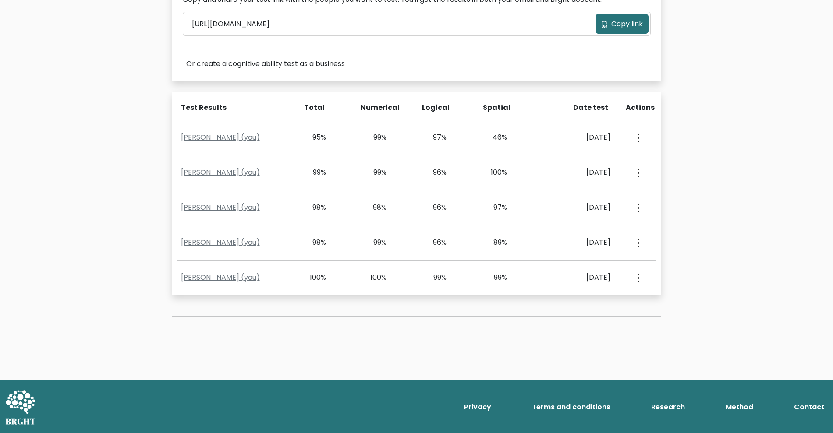
click at [662, 199] on div "Test the IQ of other people 40 questions 30 minutes English Create your unique …" at bounding box center [416, 45] width 499 height 584
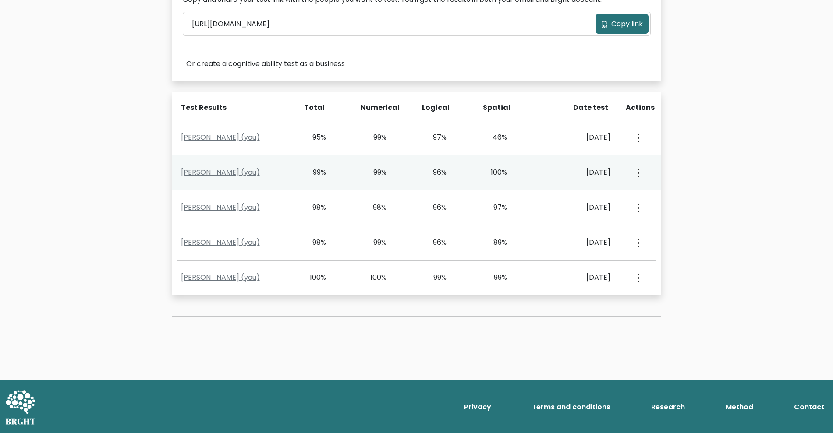
click at [638, 169] on icon "button" at bounding box center [638, 173] width 2 height 9
click at [666, 198] on link "View Profile" at bounding box center [668, 198] width 69 height 14
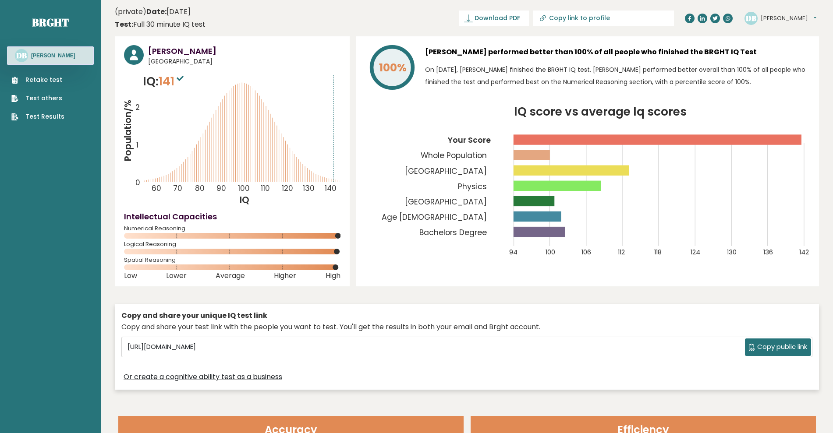
click at [49, 123] on nav "Brght DB Dave B Retake test Test others Test Results" at bounding box center [50, 62] width 87 height 124
click at [48, 117] on link "Test Results" at bounding box center [37, 116] width 53 height 9
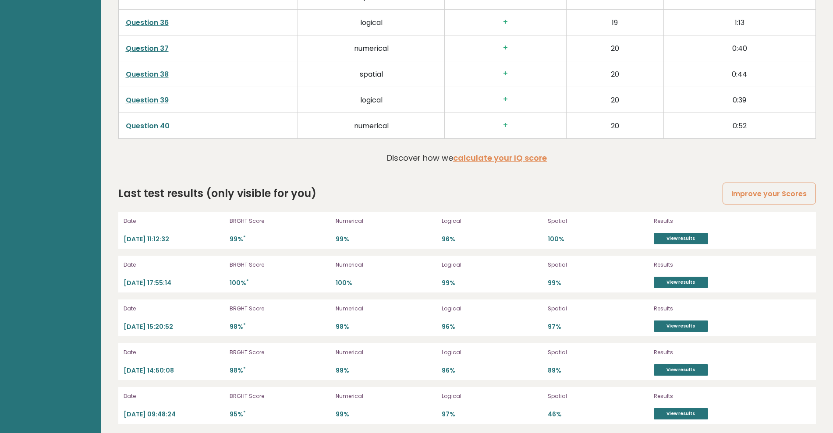
scroll to position [2411, 0]
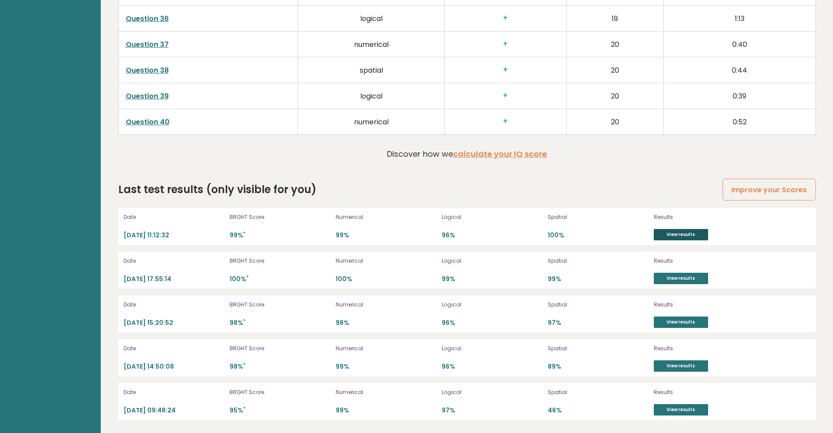
click at [694, 235] on link "View results" at bounding box center [681, 234] width 54 height 11
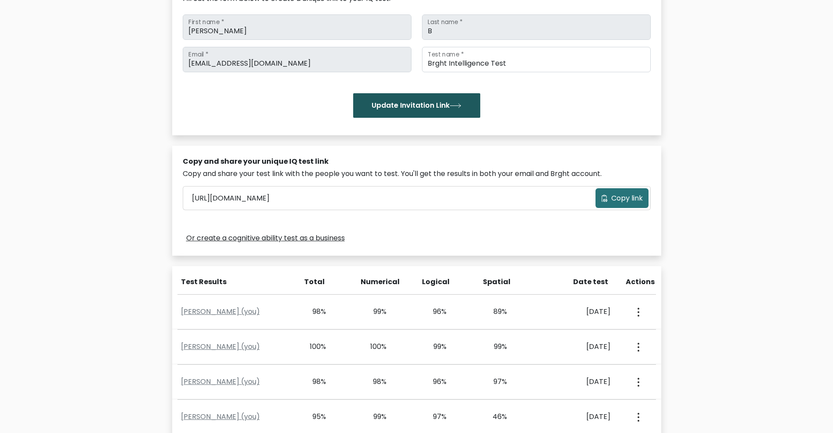
scroll to position [305, 0]
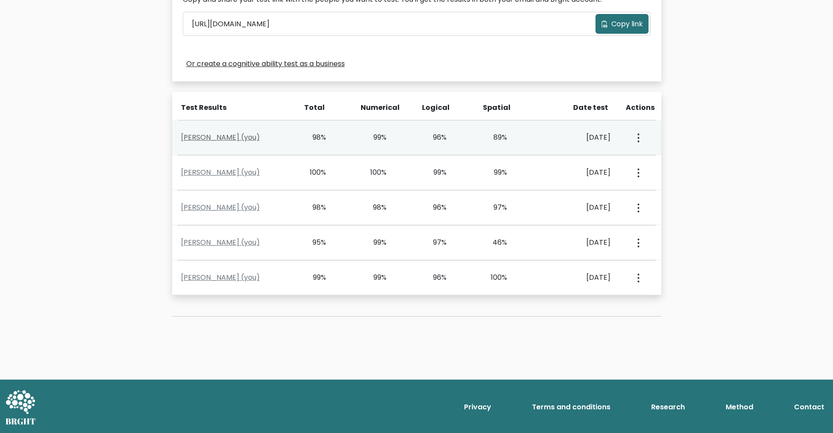
click at [199, 137] on link "[PERSON_NAME] (you)" at bounding box center [220, 137] width 79 height 10
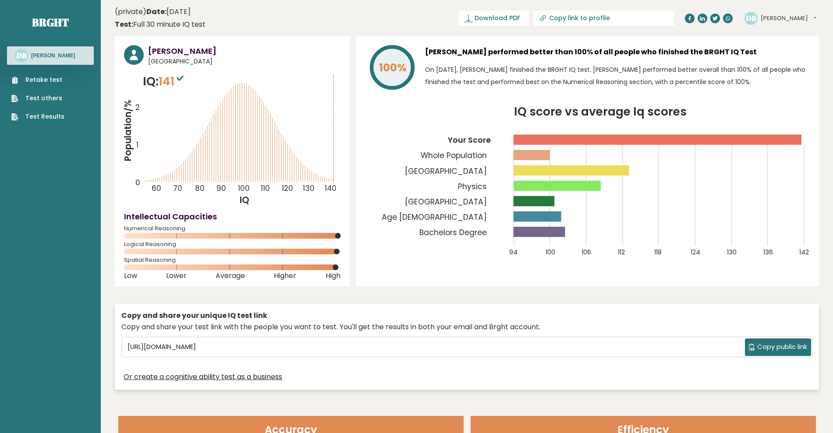
click at [173, 81] on span "141" at bounding box center [172, 81] width 27 height 16
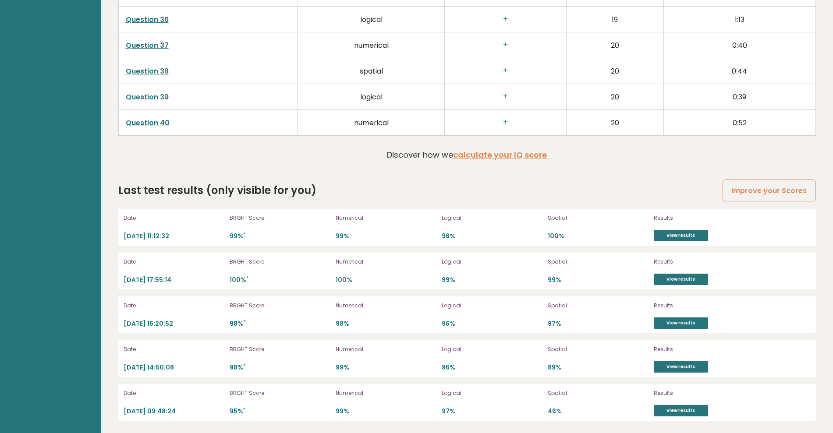
scroll to position [2411, 0]
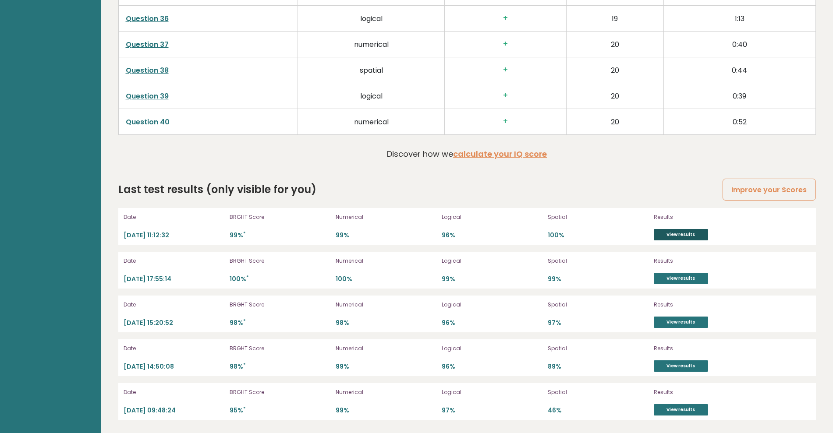
click at [674, 233] on link "View results" at bounding box center [681, 234] width 54 height 11
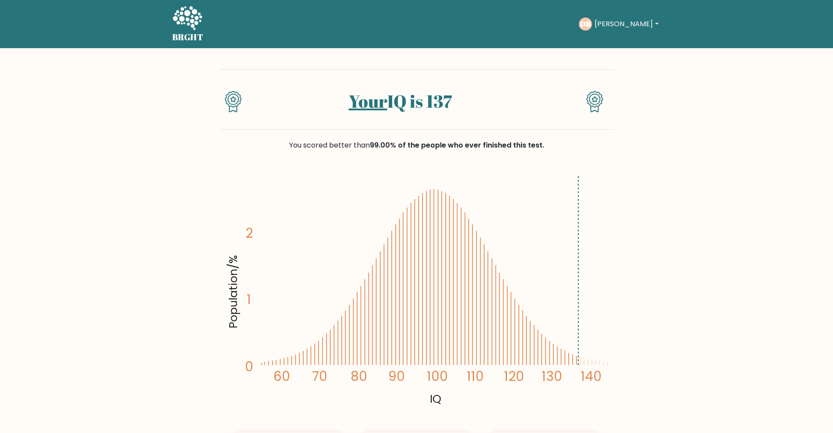
drag, startPoint x: 742, startPoint y: 96, endPoint x: 718, endPoint y: 86, distance: 26.2
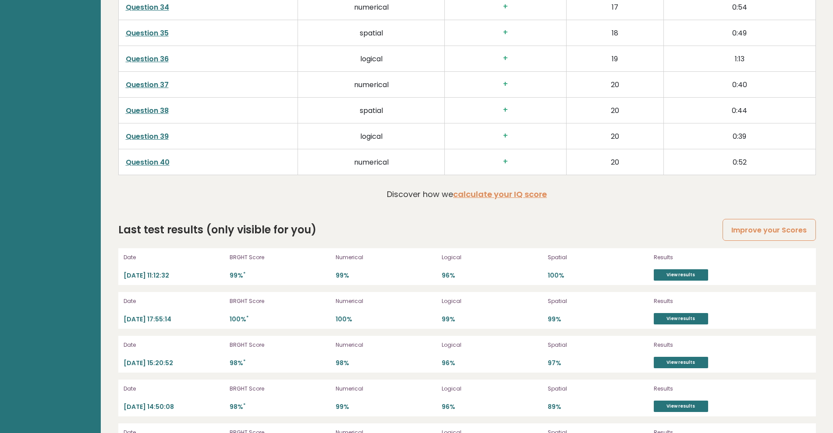
scroll to position [2411, 0]
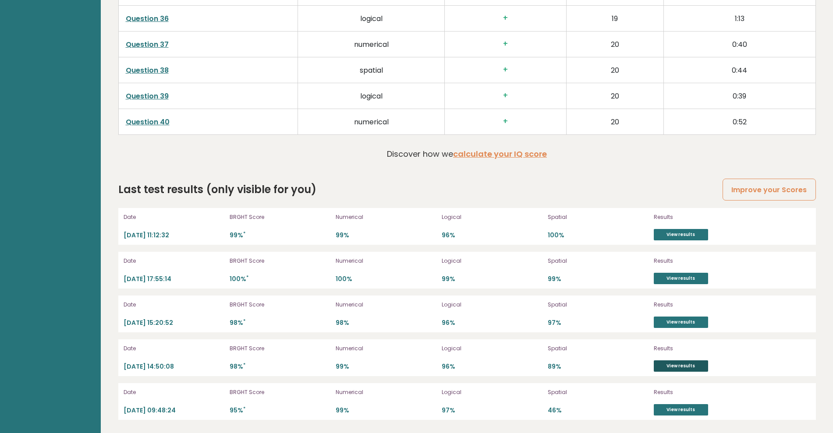
click at [694, 366] on link "View results" at bounding box center [681, 366] width 54 height 11
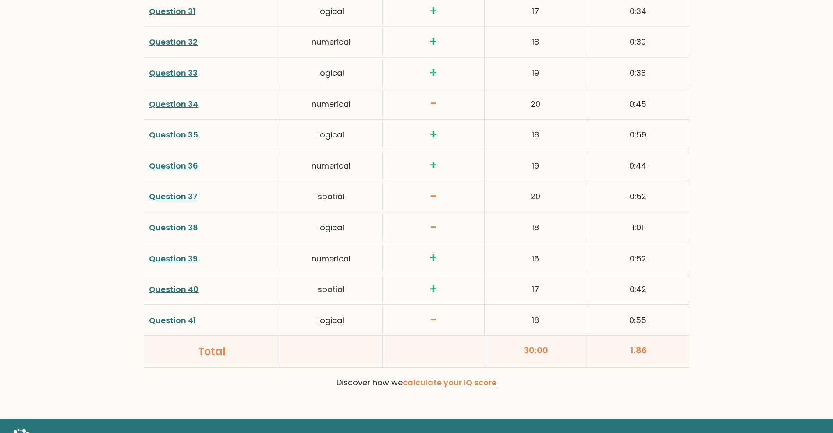
scroll to position [2241, 0]
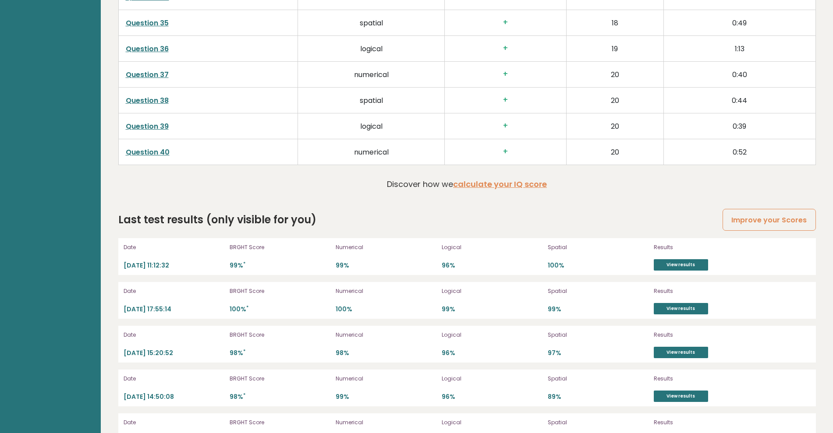
scroll to position [2411, 0]
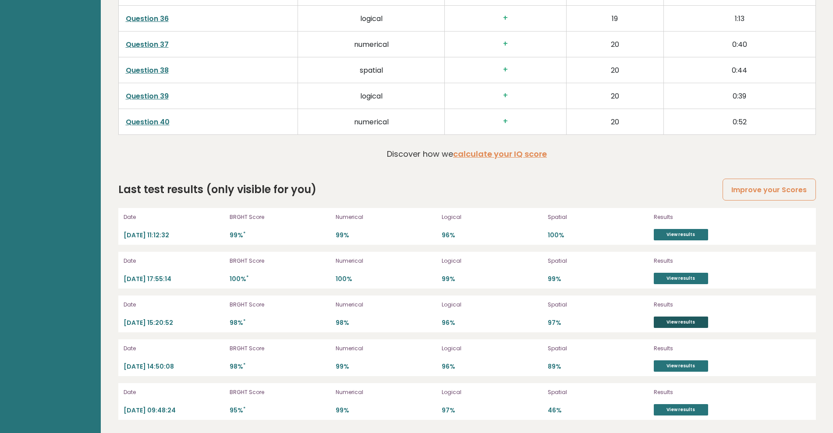
click at [695, 322] on link "View results" at bounding box center [681, 322] width 54 height 11
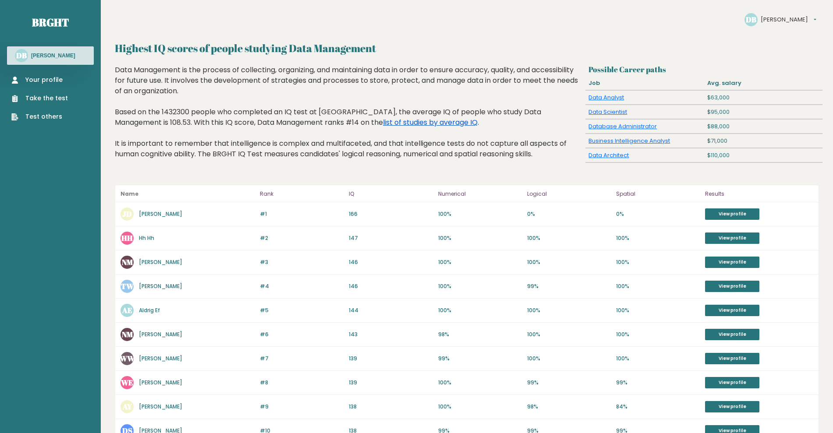
click at [383, 123] on link "list of studies by average IQ" at bounding box center [430, 122] width 95 height 10
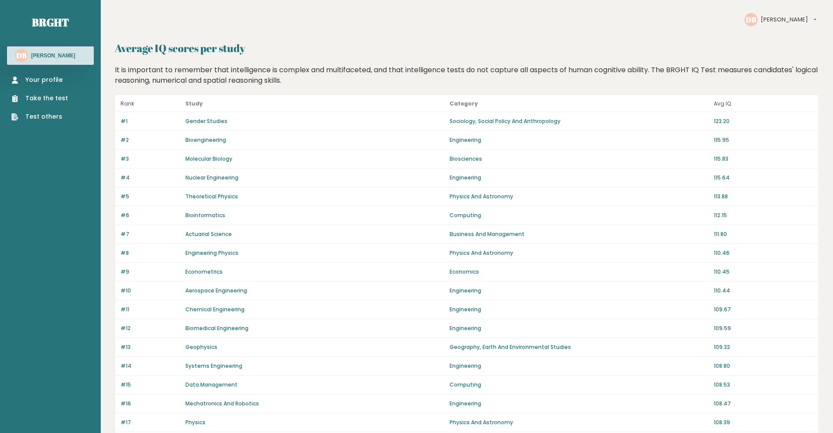
click at [201, 118] on link "Gender Studies" at bounding box center [206, 120] width 42 height 7
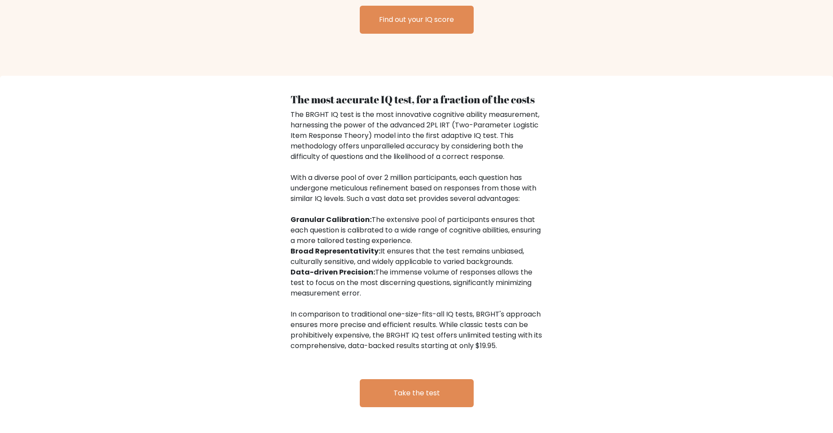
scroll to position [1331, 0]
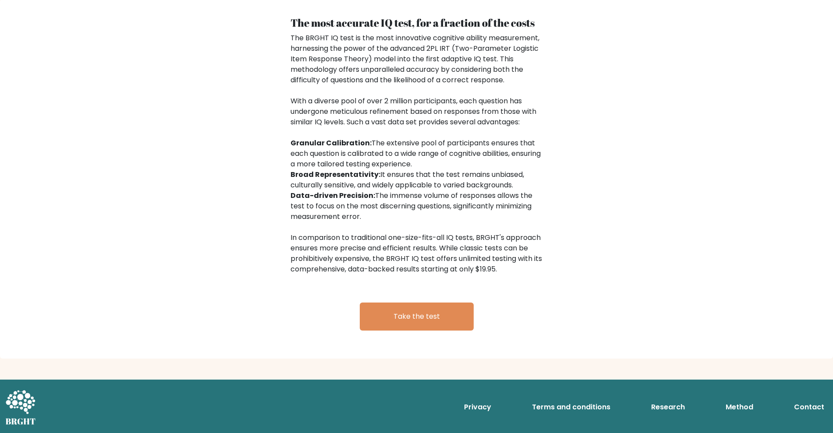
click at [677, 402] on link "Research" at bounding box center [668, 408] width 41 height 18
click at [741, 400] on link "Method" at bounding box center [739, 408] width 35 height 18
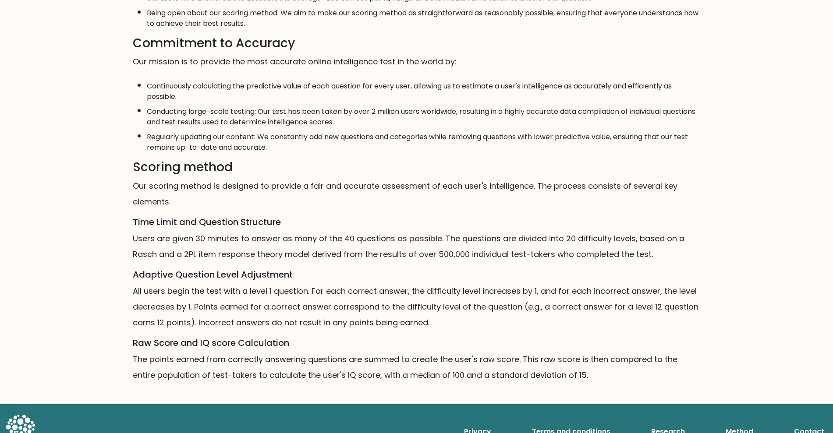
scroll to position [410, 0]
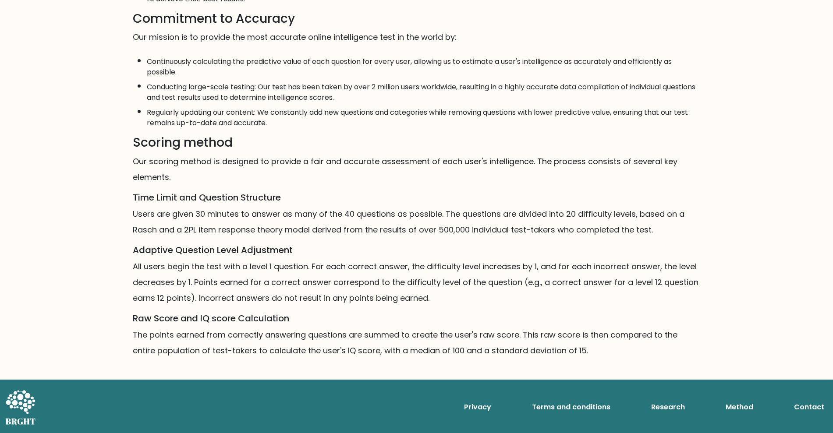
drag, startPoint x: 759, startPoint y: 56, endPoint x: 748, endPoint y: 29, distance: 28.7
click at [748, 29] on div "Mission, Vision, and Commitments Mission It is our mission to provide the most …" at bounding box center [416, 41] width 833 height 784
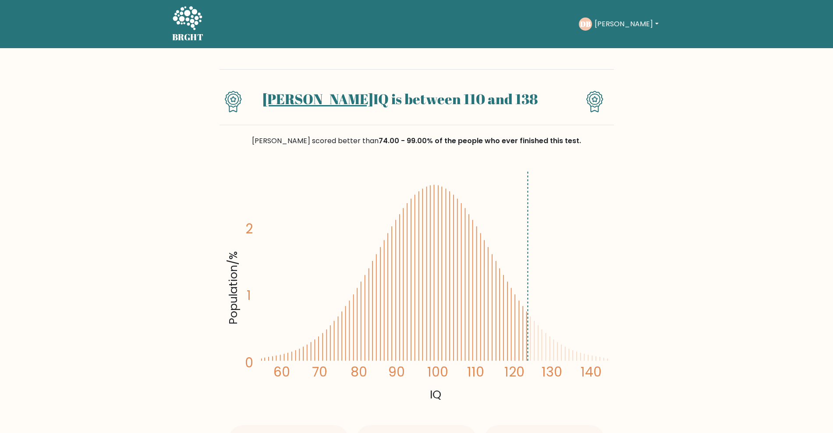
drag, startPoint x: 749, startPoint y: 101, endPoint x: 758, endPoint y: 77, distance: 25.5
drag, startPoint x: 761, startPoint y: 97, endPoint x: 799, endPoint y: 40, distance: 68.2
click at [796, 38] on nav "BRGHT BRGHT Take the test DB Dave Dashboard Profile Settings Logout Dashboard P…" at bounding box center [416, 24] width 833 height 48
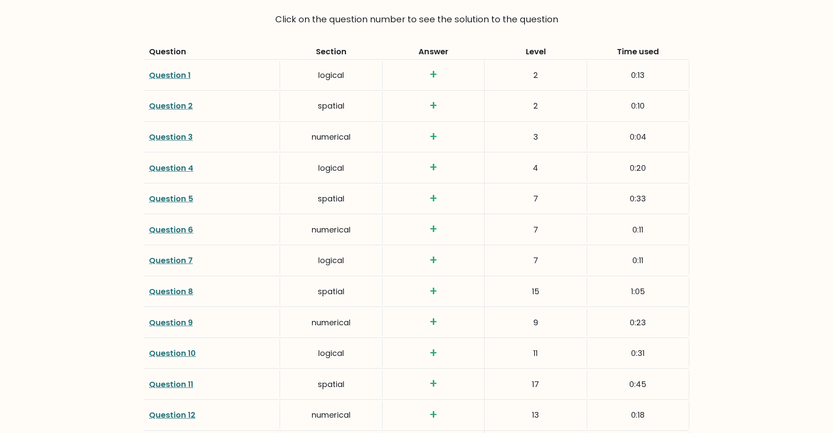
scroll to position [1314, 0]
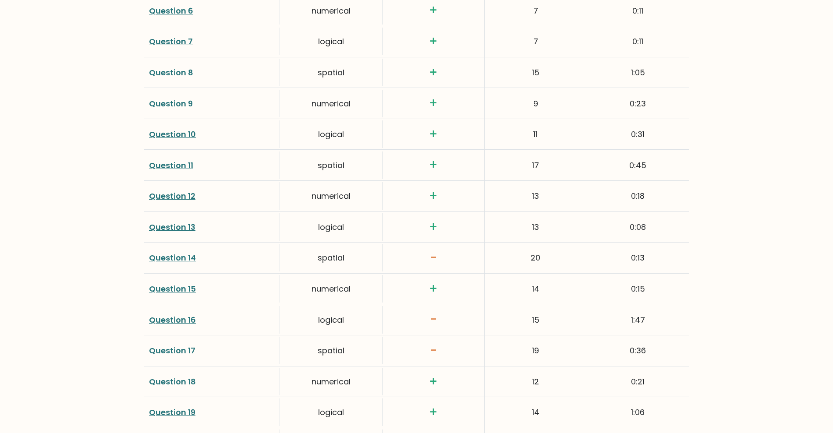
click at [169, 252] on link "Question 14" at bounding box center [172, 257] width 47 height 11
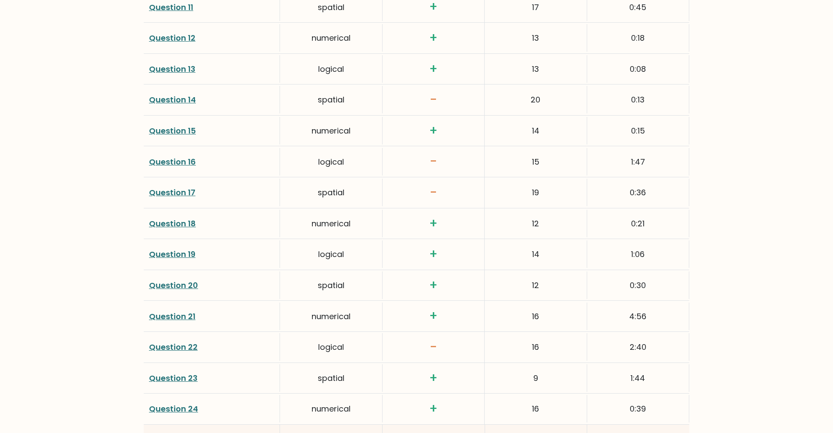
scroll to position [1479, 0]
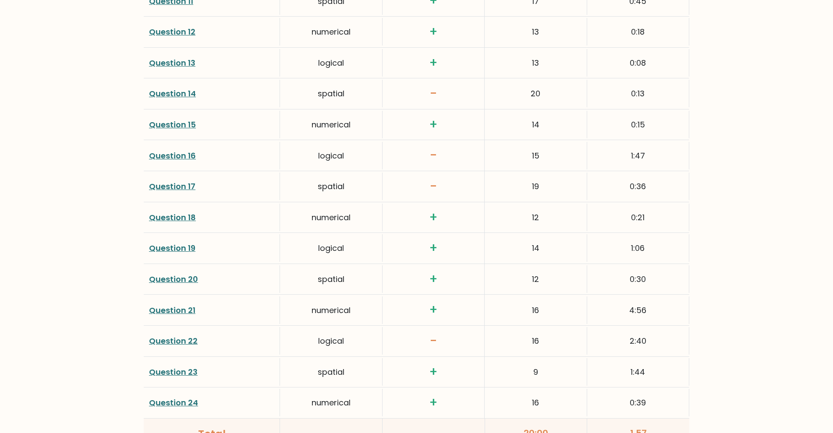
click at [194, 150] on link "Question 16" at bounding box center [172, 155] width 47 height 11
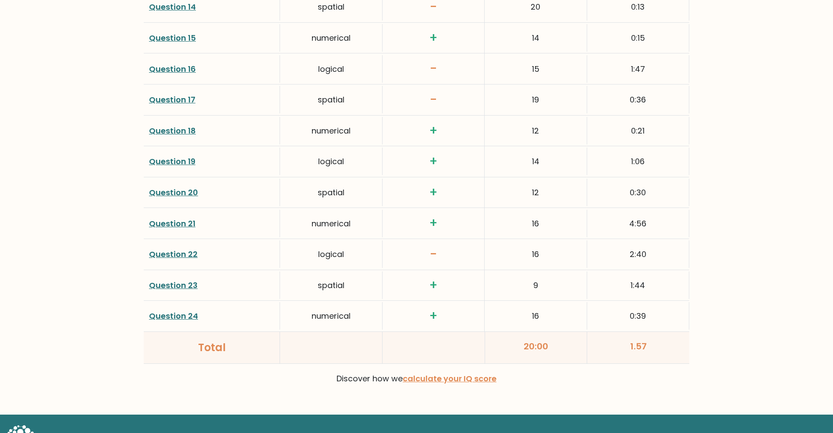
scroll to position [1585, 0]
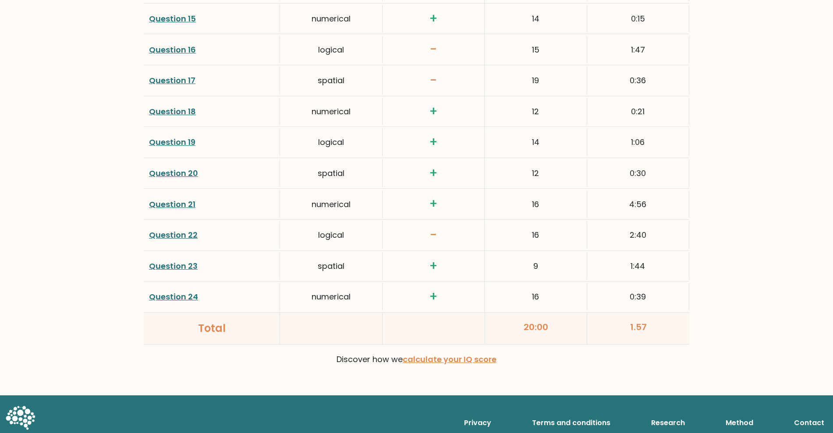
click at [179, 230] on link "Question 22" at bounding box center [173, 235] width 49 height 11
drag, startPoint x: 801, startPoint y: 107, endPoint x: 762, endPoint y: 83, distance: 46.2
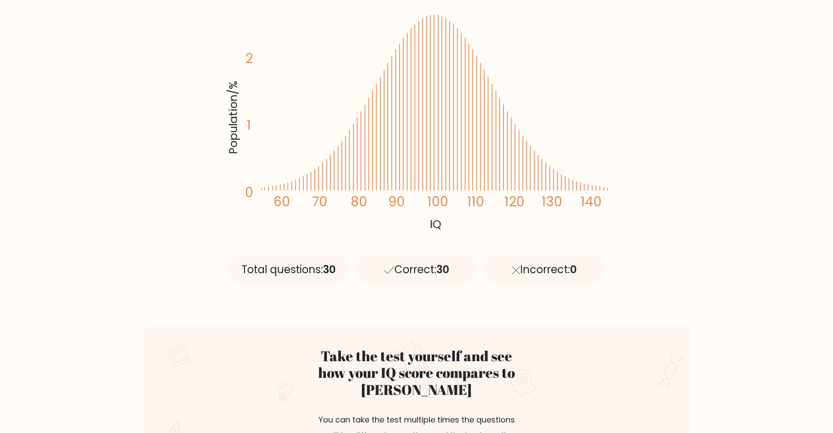
scroll to position [383, 0]
